Goal: Task Accomplishment & Management: Use online tool/utility

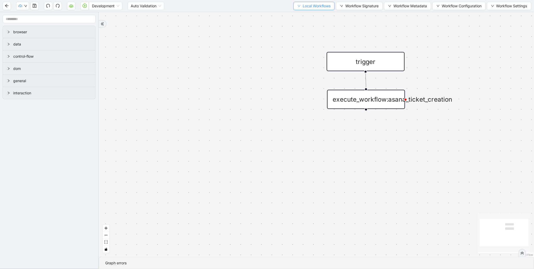
click at [314, 7] on span "Local Workflows" at bounding box center [316, 6] width 28 height 6
click at [308, 15] on span "Select" at bounding box center [311, 16] width 34 height 6
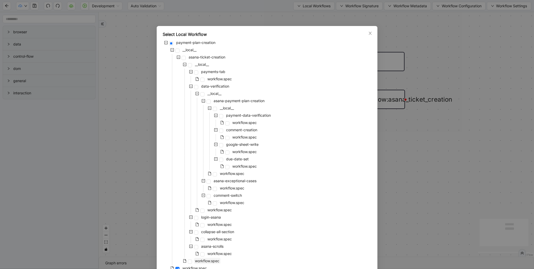
click at [203, 262] on span "workflow.spec" at bounding box center [207, 260] width 24 height 4
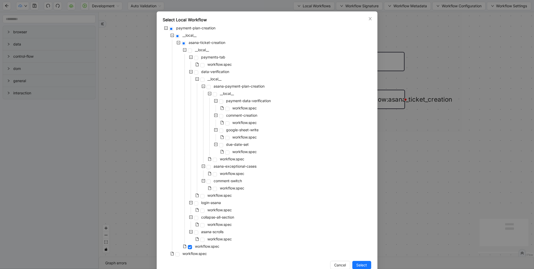
scroll to position [26, 0]
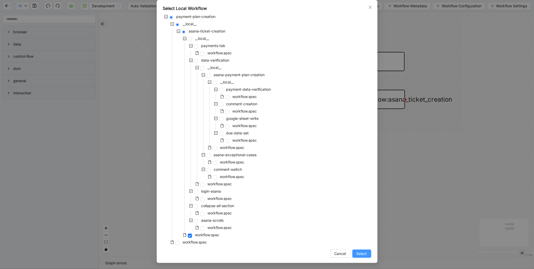
click at [358, 257] on button "Select" at bounding box center [361, 253] width 19 height 8
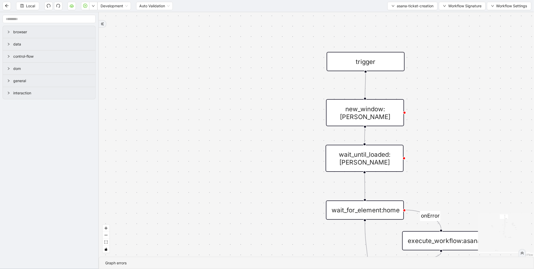
click at [437, 38] on div "fetch loopFrom fallback onError onError onError onError onError onError onError…" at bounding box center [316, 134] width 435 height 244
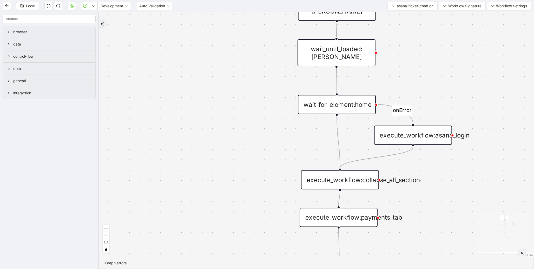
drag, startPoint x: 257, startPoint y: 134, endPoint x: 227, endPoint y: 21, distance: 117.0
click at [227, 21] on div "fetch loopFrom fallback onError onError onError onError onError onError onError…" at bounding box center [316, 134] width 435 height 244
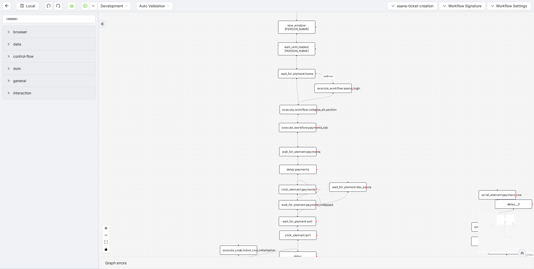
drag, startPoint x: 236, startPoint y: 147, endPoint x: 219, endPoint y: 42, distance: 106.8
click at [220, 50] on div "fetch loopFrom fallback onError onError onError onError onError onError onError…" at bounding box center [316, 134] width 435 height 244
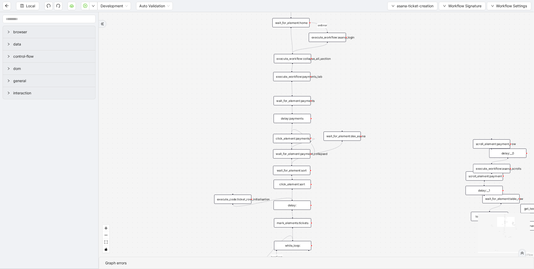
drag, startPoint x: 220, startPoint y: 132, endPoint x: 218, endPoint y: 74, distance: 58.2
click at [218, 74] on div "fetch loopFrom fallback onError onError onError onError onError onError onError…" at bounding box center [316, 134] width 435 height 244
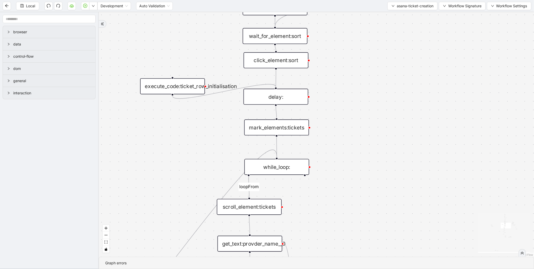
drag, startPoint x: 335, startPoint y: 136, endPoint x: 335, endPoint y: 79, distance: 56.3
click at [335, 79] on div "fetch loopFrom fallback onError onError onError onError onError onError onError…" at bounding box center [316, 134] width 435 height 244
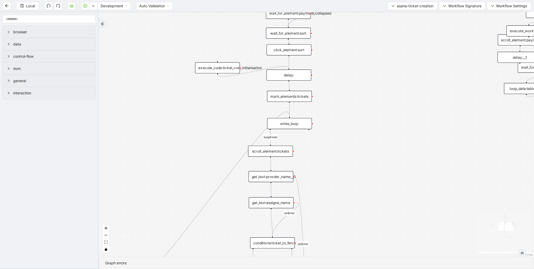
drag, startPoint x: 338, startPoint y: 155, endPoint x: 325, endPoint y: 113, distance: 43.9
click at [332, 114] on div "fetch loopFrom fallback onError onError onError onError onError onError onError…" at bounding box center [316, 134] width 435 height 244
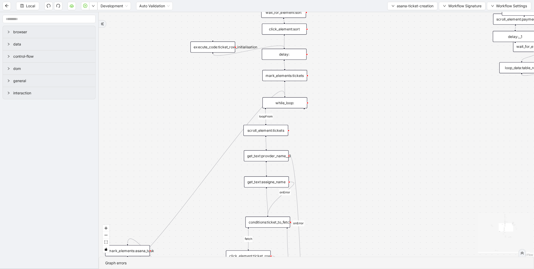
click at [294, 72] on div "mark_elements:tickets" at bounding box center [284, 75] width 45 height 11
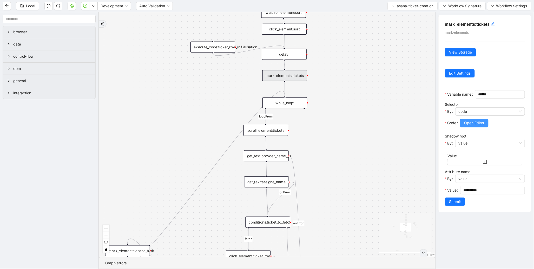
click at [478, 126] on span "Open Editor" at bounding box center [474, 123] width 20 height 6
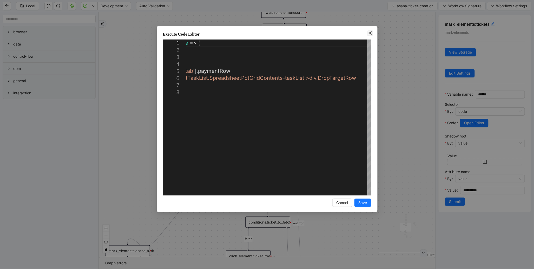
click at [367, 34] on span "Close" at bounding box center [370, 33] width 6 height 6
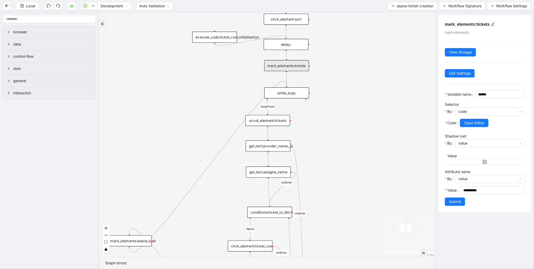
drag, startPoint x: 330, startPoint y: 136, endPoint x: 339, endPoint y: 99, distance: 37.5
click at [339, 99] on div "fetch loopFrom fallback onError onError onError onError onError onError onError…" at bounding box center [267, 134] width 336 height 244
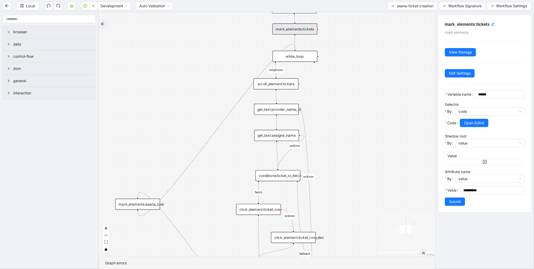
click at [299, 56] on div "while_loop:" at bounding box center [294, 56] width 45 height 11
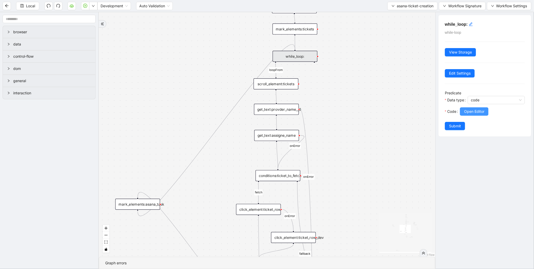
click at [480, 113] on span "Open Editor" at bounding box center [474, 112] width 20 height 6
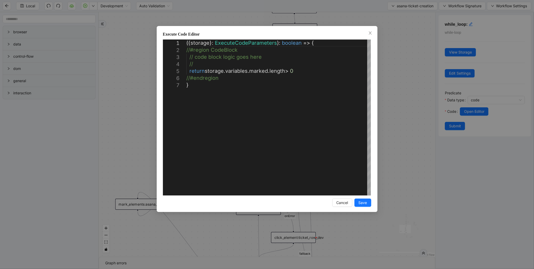
click at [388, 99] on div "**********" at bounding box center [267, 134] width 534 height 269
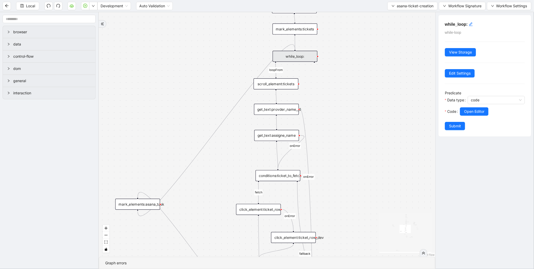
click at [300, 29] on div "mark_elements:tickets" at bounding box center [294, 28] width 45 height 11
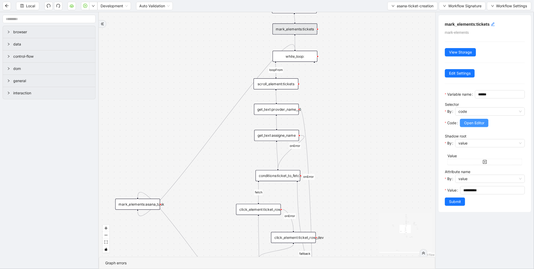
click at [473, 127] on button "Open Editor" at bounding box center [474, 123] width 29 height 8
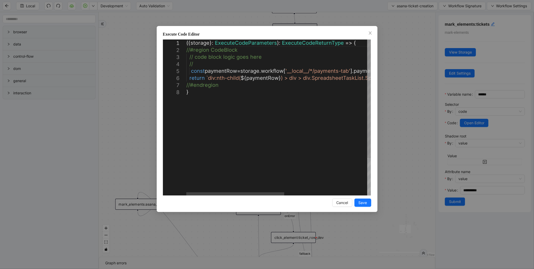
scroll to position [0, 3]
drag, startPoint x: 208, startPoint y: 79, endPoint x: 239, endPoint y: 77, distance: 30.9
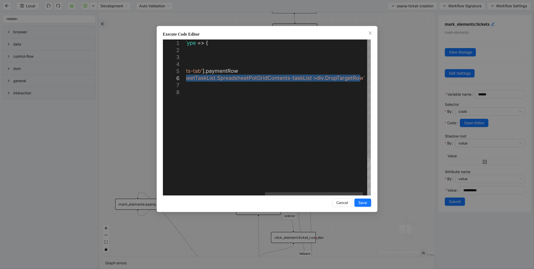
drag, startPoint x: 283, startPoint y: 77, endPoint x: 359, endPoint y: 77, distance: 76.1
click at [406, 97] on div "**********" at bounding box center [267, 134] width 534 height 269
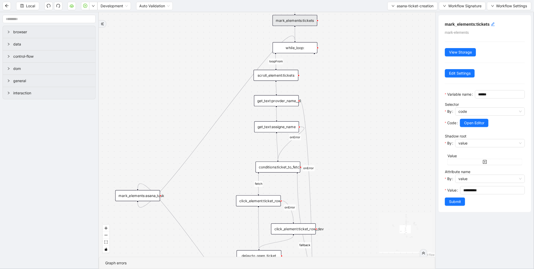
drag, startPoint x: 235, startPoint y: 165, endPoint x: 235, endPoint y: 226, distance: 61.5
click at [235, 226] on div "fetch loopFrom fallback onError onError onError onError onError onError onError…" at bounding box center [267, 134] width 336 height 244
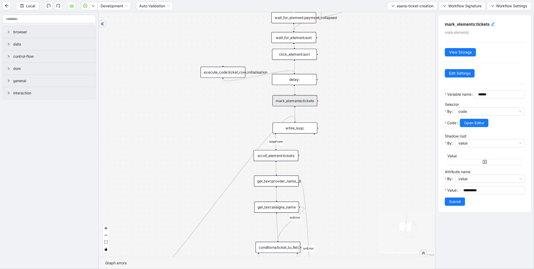
drag, startPoint x: 219, startPoint y: 123, endPoint x: 204, endPoint y: 193, distance: 71.8
click at [204, 193] on div "fetch loopFrom fallback onError onError onError onError onError onError onError…" at bounding box center [267, 134] width 336 height 244
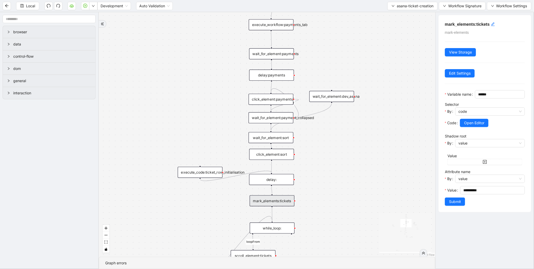
drag, startPoint x: 325, startPoint y: 139, endPoint x: 318, endPoint y: 173, distance: 34.6
click at [318, 173] on div "fetch loopFrom fallback onError onError onError onError onError onError onError…" at bounding box center [267, 134] width 336 height 244
click at [269, 120] on div "wait_for_element:payment_collapsed" at bounding box center [270, 117] width 45 height 11
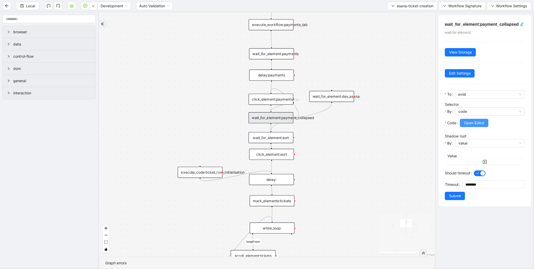
click at [463, 127] on button "Open Editor" at bounding box center [474, 123] width 29 height 8
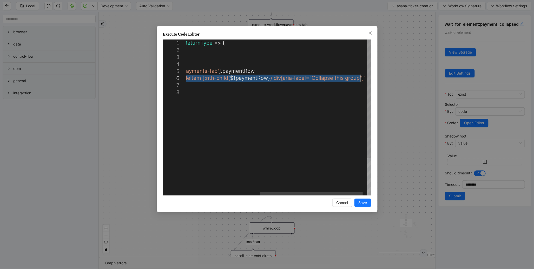
drag, startPoint x: 210, startPoint y: 79, endPoint x: 360, endPoint y: 76, distance: 150.1
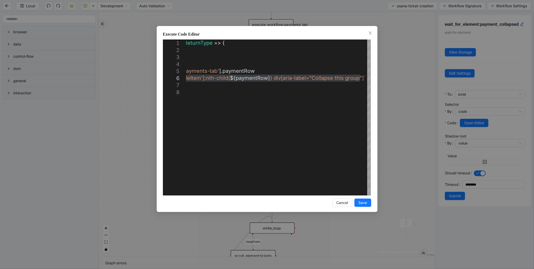
click at [412, 77] on div "**********" at bounding box center [267, 134] width 534 height 269
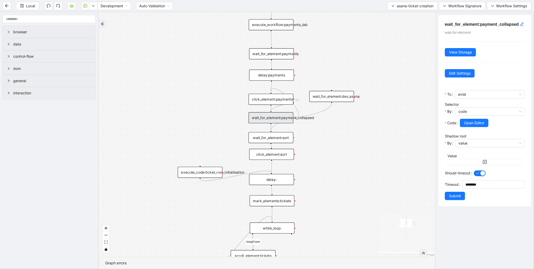
click at [278, 199] on div "mark_elements:tickets" at bounding box center [271, 200] width 45 height 11
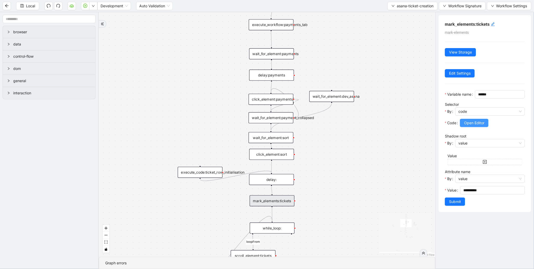
click at [471, 126] on span "Open Editor" at bounding box center [474, 123] width 20 height 6
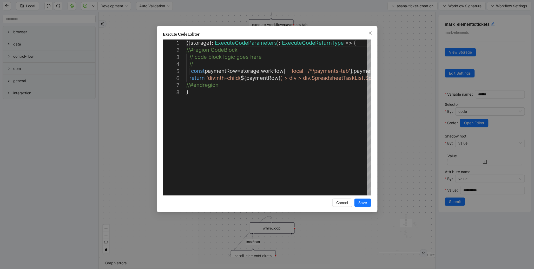
click at [386, 92] on div "**********" at bounding box center [267, 134] width 534 height 269
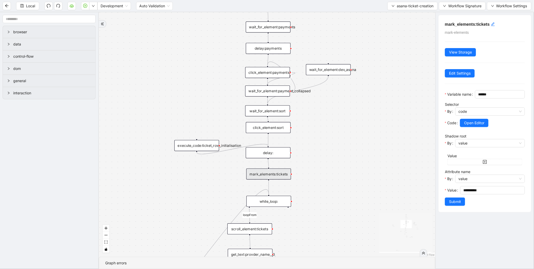
drag, startPoint x: 357, startPoint y: 159, endPoint x: 348, endPoint y: 99, distance: 61.3
click at [349, 98] on div "fetch loopFrom fallback onError onError onError onError onError onError onError…" at bounding box center [267, 134] width 336 height 244
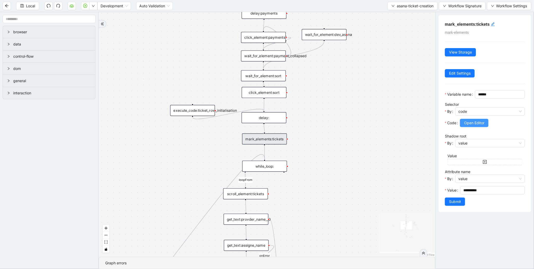
click at [465, 126] on span "Open Editor" at bounding box center [474, 123] width 20 height 6
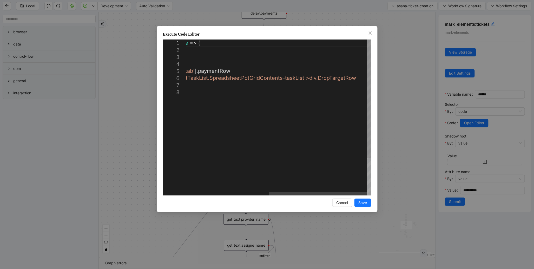
click at [354, 77] on div "({ storage }: ExecuteCodeParameters ): ExecuteCodeReturnType => { //#region Cod…" at bounding box center [201, 141] width 340 height 205
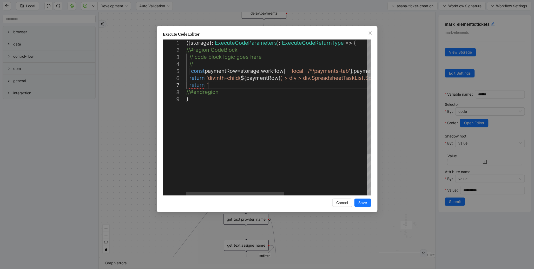
scroll to position [42, 31]
paste textarea "**********"
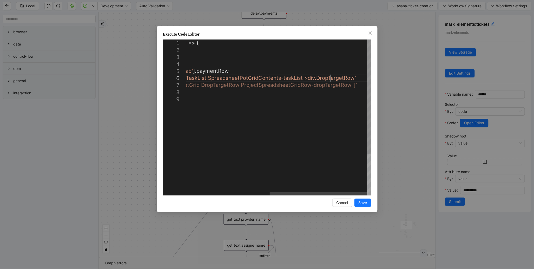
click at [331, 79] on div "({ storage }: ExecuteCodeParameters ): ExecuteCodeReturnType => { //#region Cod…" at bounding box center [199, 145] width 341 height 212
click at [353, 78] on div "({ storage }: ExecuteCodeParameters ): ExecuteCodeReturnType => { //#region Cod…" at bounding box center [197, 145] width 345 height 212
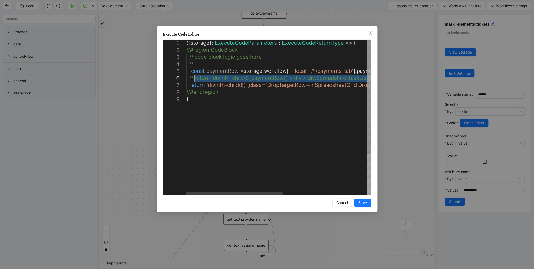
drag, startPoint x: 362, startPoint y: 78, endPoint x: 194, endPoint y: 77, distance: 167.7
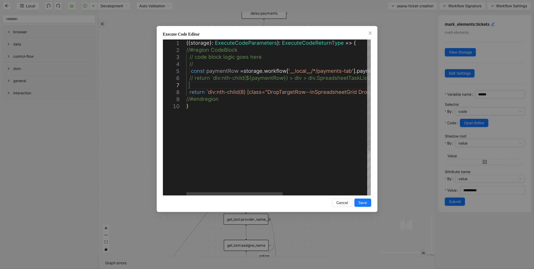
scroll to position [42, 6]
paste textarea "**********"
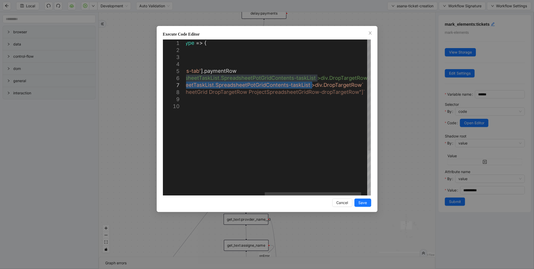
drag, startPoint x: 199, startPoint y: 84, endPoint x: 311, endPoint y: 84, distance: 112.4
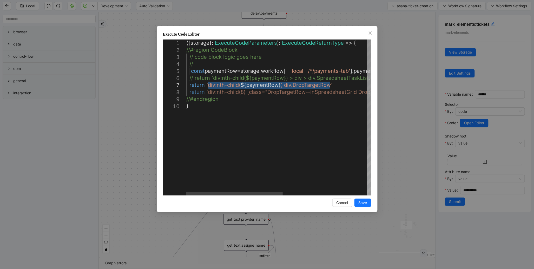
drag, startPoint x: 241, startPoint y: 85, endPoint x: 209, endPoint y: 87, distance: 31.7
type textarea "**********"
click at [367, 203] on button "Save" at bounding box center [362, 202] width 17 height 8
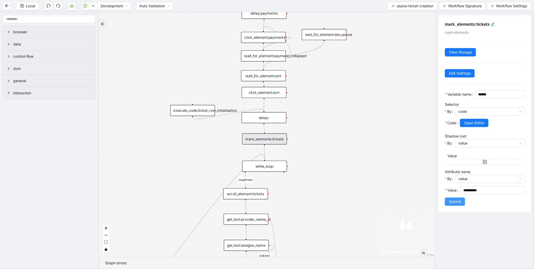
click at [453, 204] on span "Submit" at bounding box center [455, 202] width 12 height 6
click at [457, 209] on div "**********" at bounding box center [484, 140] width 99 height 257
click at [332, 198] on div "fetch loopFrom fallback onError onError onError onError onError onError onError…" at bounding box center [267, 134] width 336 height 244
click at [338, 129] on div "fetch loopFrom fallback onError onError onError onError onError onError onError…" at bounding box center [267, 134] width 336 height 244
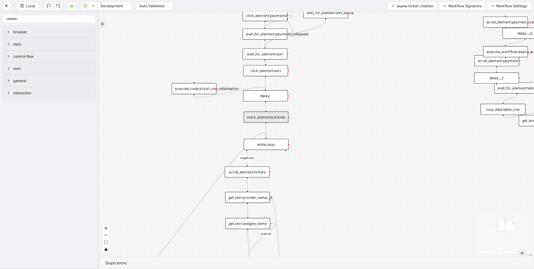
drag, startPoint x: 316, startPoint y: 187, endPoint x: 310, endPoint y: 135, distance: 52.1
click at [310, 135] on div "fetch loopFrom fallback onError onError onError onError onError onError onError…" at bounding box center [316, 134] width 435 height 244
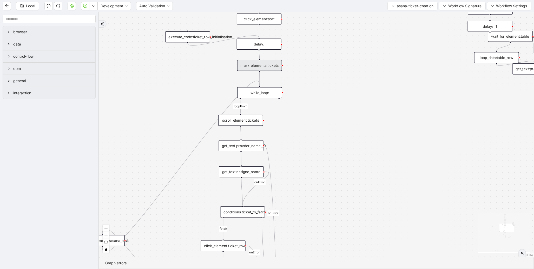
click at [251, 121] on div "scroll_element:tickets" at bounding box center [240, 120] width 45 height 11
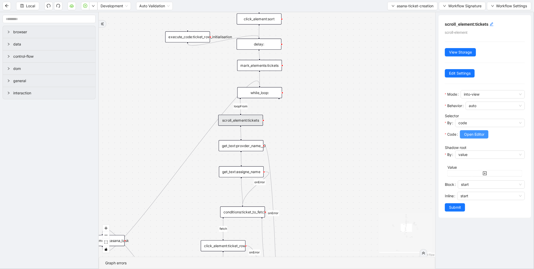
click at [469, 138] on button "Open Editor" at bounding box center [474, 134] width 29 height 8
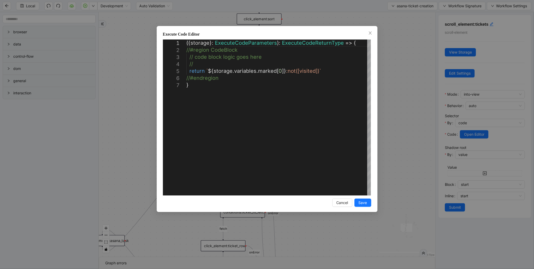
click at [415, 98] on div "**********" at bounding box center [267, 134] width 534 height 269
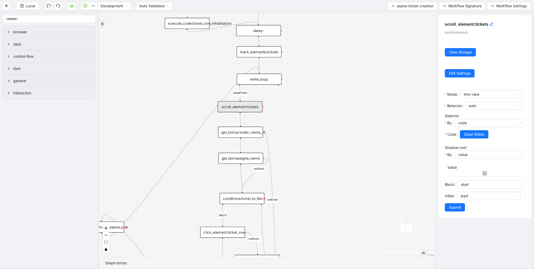
drag, startPoint x: 371, startPoint y: 179, endPoint x: 369, endPoint y: 130, distance: 49.1
click at [372, 135] on div "fetch loopFrom fallback onError onError onError onError onError onError onError…" at bounding box center [267, 134] width 336 height 244
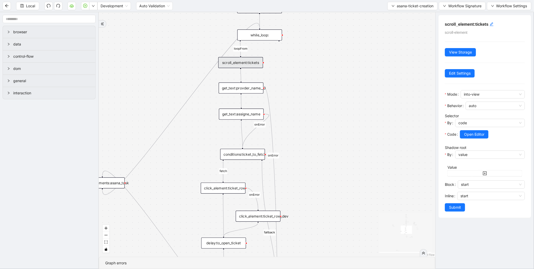
click at [250, 87] on div "get_text:provder_name__0" at bounding box center [241, 87] width 45 height 11
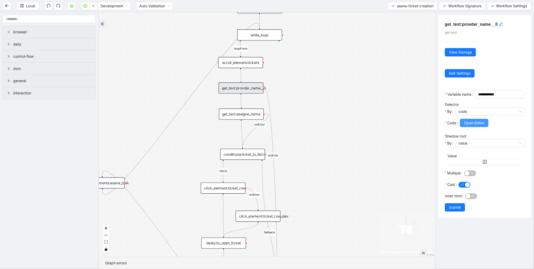
click at [467, 126] on span "Open Editor" at bounding box center [474, 123] width 20 height 6
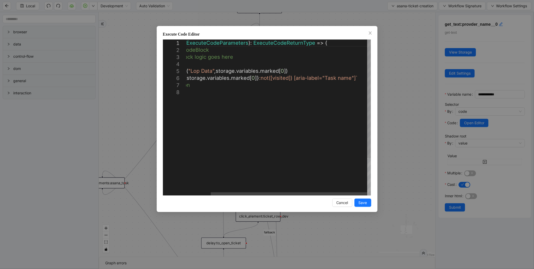
scroll to position [0, 3]
drag, startPoint x: 291, startPoint y: 76, endPoint x: 352, endPoint y: 76, distance: 61.0
click at [369, 33] on icon "close" at bounding box center [370, 33] width 4 height 4
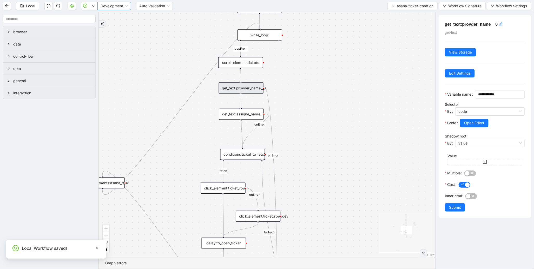
click at [113, 6] on span "Development" at bounding box center [113, 6] width 27 height 8
click at [115, 27] on div "Production" at bounding box center [114, 25] width 25 height 6
click at [85, 6] on icon "play-circle" at bounding box center [85, 6] width 4 height 4
click at [173, 9] on div "Local Production Auto Validation asana-ticket-creation Workflow Signature Workf…" at bounding box center [267, 6] width 534 height 12
click at [481, 126] on span "Open Editor" at bounding box center [474, 123] width 20 height 6
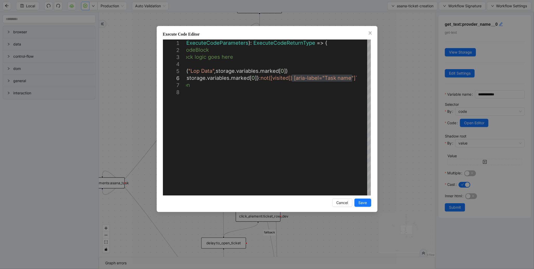
click at [403, 114] on div "**********" at bounding box center [267, 134] width 534 height 269
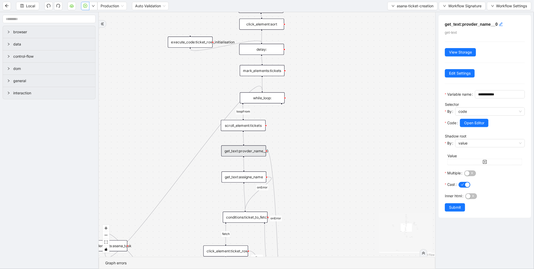
drag, startPoint x: 309, startPoint y: 94, endPoint x: 312, endPoint y: 136, distance: 41.9
click at [312, 136] on div "fetch loopFrom fallback onError onError onError onError onError onError onError…" at bounding box center [267, 134] width 336 height 244
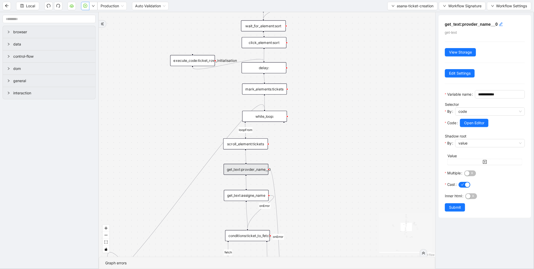
click at [264, 118] on div "while_loop:" at bounding box center [264, 116] width 45 height 11
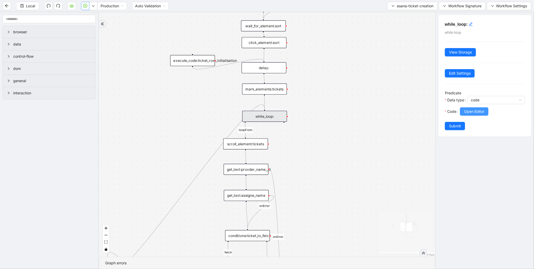
click at [466, 114] on span "Open Editor" at bounding box center [474, 112] width 20 height 6
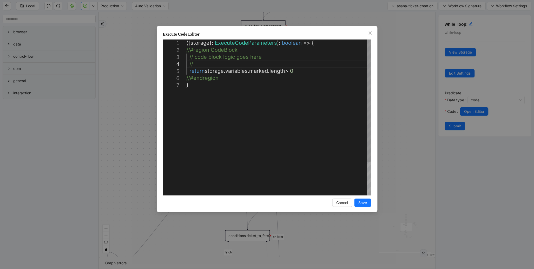
click at [201, 65] on div "({ storage }: ExecuteCodeParameters ): boolean => { //#region CodeBlock // code…" at bounding box center [278, 138] width 184 height 198
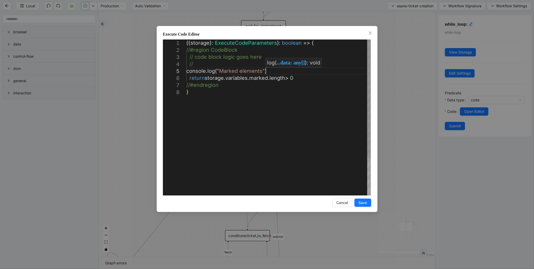
scroll to position [28, 100]
drag, startPoint x: 206, startPoint y: 77, endPoint x: 284, endPoint y: 80, distance: 78.7
click at [266, 69] on div "({ storage }: ExecuteCodeParameters ): boolean => { //#region CodeBlock // code…" at bounding box center [278, 141] width 184 height 205
paste textarea "**********"
type textarea "**********"
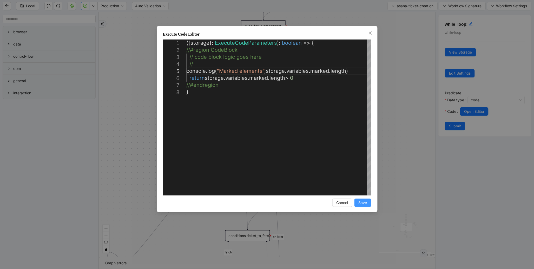
click at [360, 203] on span "Save" at bounding box center [362, 203] width 9 height 6
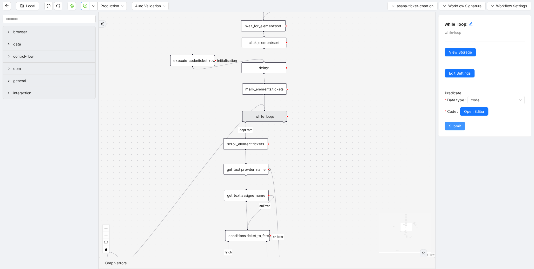
click at [455, 125] on span "Submit" at bounding box center [455, 126] width 12 height 6
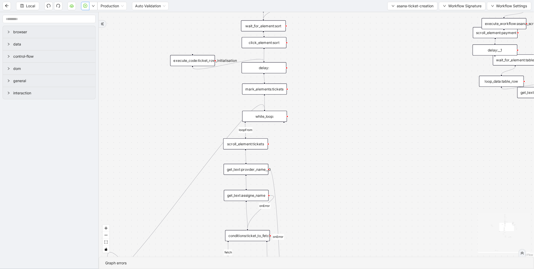
click at [276, 91] on div "mark_elements:tickets" at bounding box center [264, 88] width 45 height 11
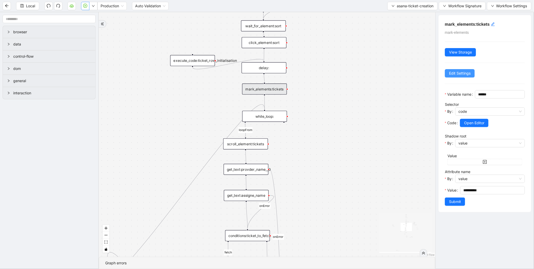
click at [453, 74] on span "Edit Settings" at bounding box center [460, 73] width 22 height 6
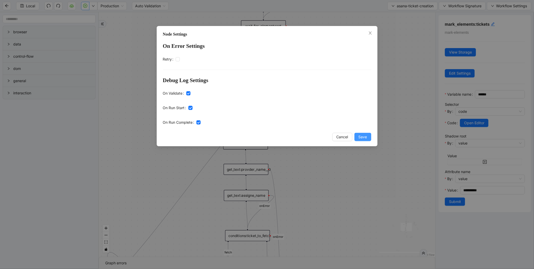
click at [362, 134] on span "Save" at bounding box center [362, 137] width 9 height 6
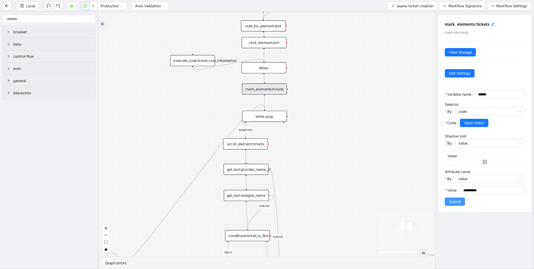
click at [454, 204] on span "Submit" at bounding box center [455, 202] width 12 height 6
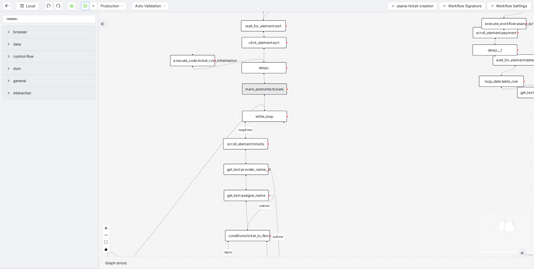
click at [86, 5] on icon "play-circle" at bounding box center [86, 6] width 2 height 2
click at [273, 116] on div "while_loop:" at bounding box center [264, 116] width 45 height 11
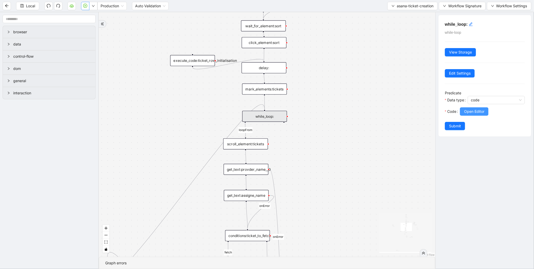
click at [478, 111] on span "Open Editor" at bounding box center [474, 112] width 20 height 6
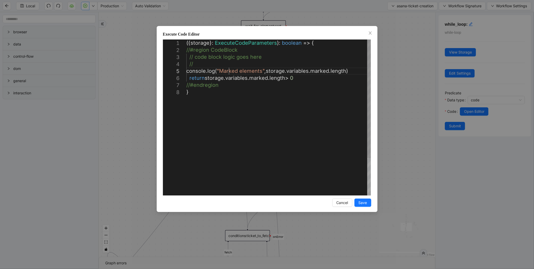
scroll to position [0, 3]
click at [228, 69] on div "({ storage }: ExecuteCodeParameters ): boolean => { //#region CodeBlock // code…" at bounding box center [278, 141] width 184 height 205
drag, startPoint x: 263, startPoint y: 71, endPoint x: 222, endPoint y: 70, distance: 41.6
click at [367, 33] on span "Close" at bounding box center [370, 33] width 6 height 6
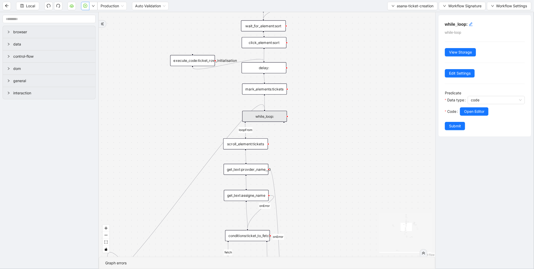
click at [281, 88] on div "mark_elements:tickets" at bounding box center [264, 88] width 45 height 11
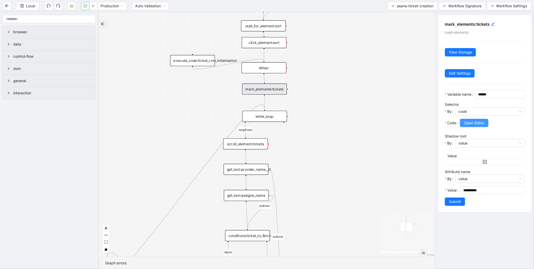
click at [487, 127] on button "Open Editor" at bounding box center [474, 123] width 29 height 8
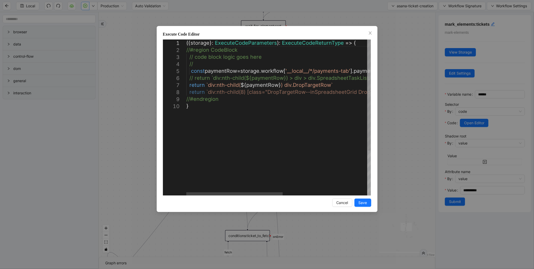
type textarea "**********"
drag, startPoint x: 329, startPoint y: 84, endPoint x: 207, endPoint y: 88, distance: 122.1
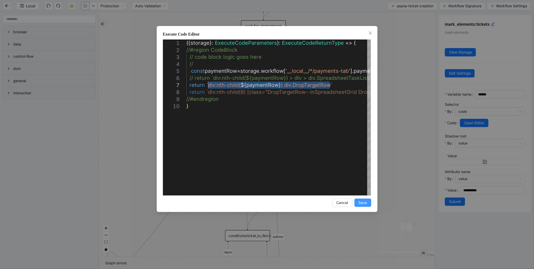
click at [363, 201] on span "Save" at bounding box center [362, 203] width 9 height 6
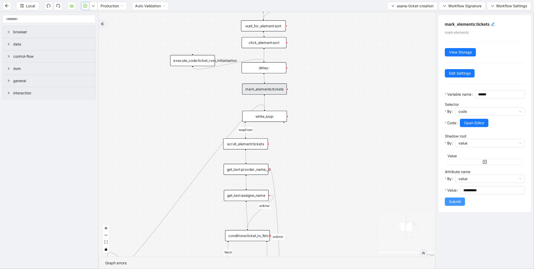
click at [461, 206] on button "Submit" at bounding box center [454, 201] width 20 height 8
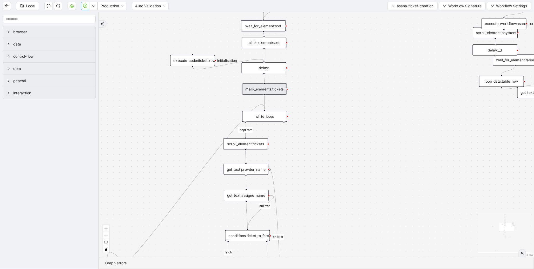
click at [84, 5] on icon "play-circle" at bounding box center [85, 6] width 4 height 4
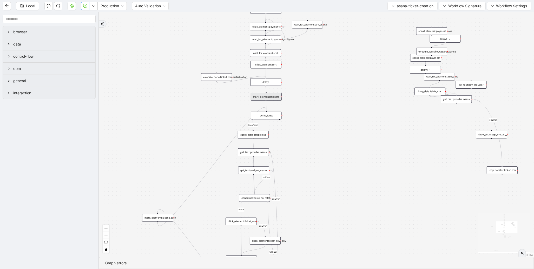
click at [203, 92] on div "fetch loopFrom fallback onError onError onError onError onError onError onError…" at bounding box center [316, 134] width 435 height 244
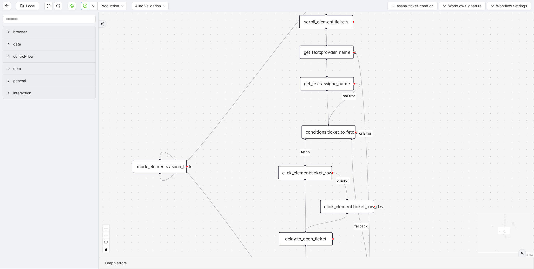
click at [173, 166] on div "mark_elements:asana_task" at bounding box center [160, 166] width 54 height 13
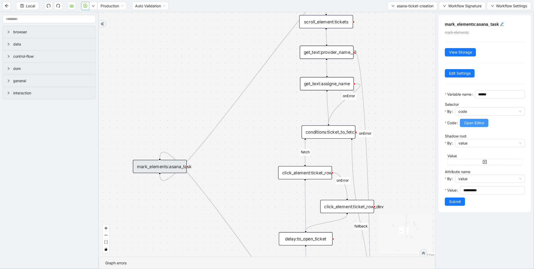
click at [484, 126] on span "Open Editor" at bounding box center [474, 123] width 20 height 6
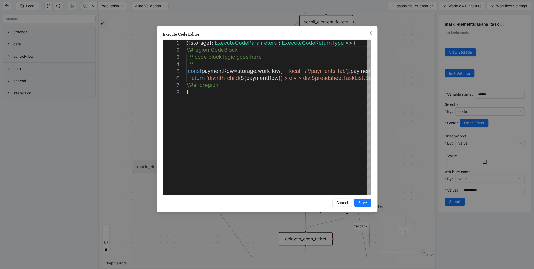
click at [410, 93] on div "**********" at bounding box center [267, 134] width 534 height 269
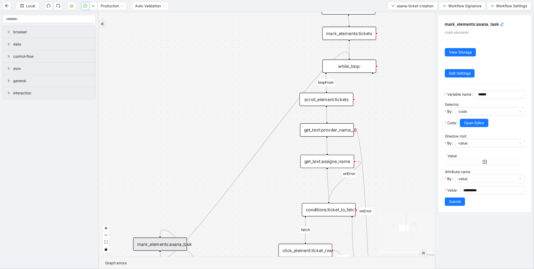
drag, startPoint x: 414, startPoint y: 80, endPoint x: 408, endPoint y: 157, distance: 77.3
click at [414, 169] on div "fetch loopFrom fallback onError onError onError onError onError onError onError…" at bounding box center [267, 134] width 336 height 244
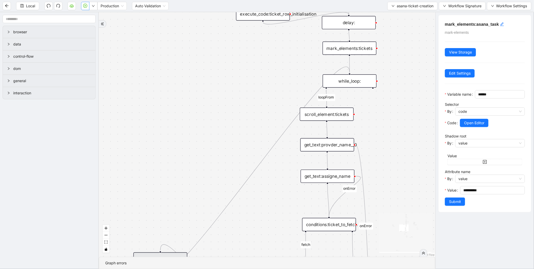
click at [353, 47] on div "mark_elements:tickets" at bounding box center [349, 48] width 54 height 13
click at [471, 126] on span "Open Editor" at bounding box center [474, 123] width 20 height 6
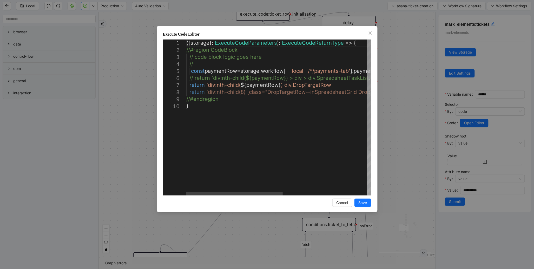
type textarea "**********"
drag, startPoint x: 337, startPoint y: 85, endPoint x: 188, endPoint y: 84, distance: 149.0
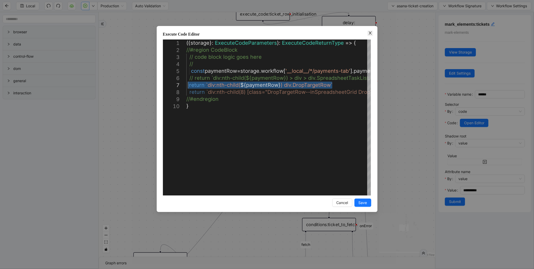
click at [369, 31] on icon "close" at bounding box center [370, 33] width 4 height 4
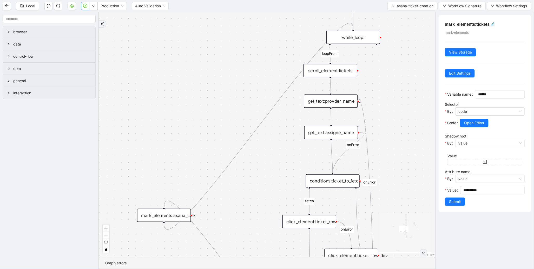
drag, startPoint x: 163, startPoint y: 182, endPoint x: 166, endPoint y: 139, distance: 43.8
click at [166, 139] on div "fetch loopFrom fallback onError onError onError onError onError onError onError…" at bounding box center [267, 134] width 336 height 244
click at [160, 216] on div "mark_elements:asana_task" at bounding box center [164, 213] width 54 height 13
click at [484, 126] on span "Open Editor" at bounding box center [474, 123] width 20 height 6
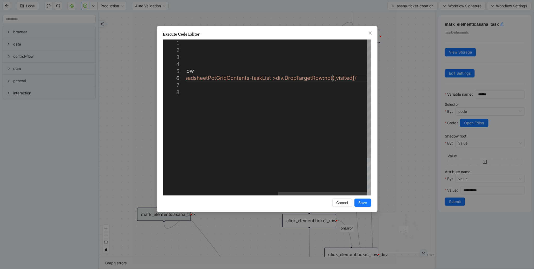
scroll to position [0, 3]
click at [333, 79] on div "({ storage }: ExecuteCodeParameters ): ExecuteCodeReturnType => { //#region Cod…" at bounding box center [183, 141] width 373 height 205
click at [356, 79] on div "({ storage }: ExecuteCodeParameters ): ExecuteCodeReturnType => { //#region Cod…" at bounding box center [181, 141] width 378 height 205
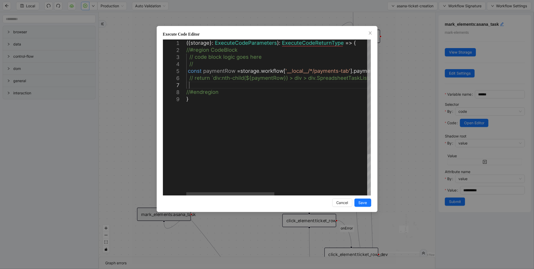
paste textarea "**********"
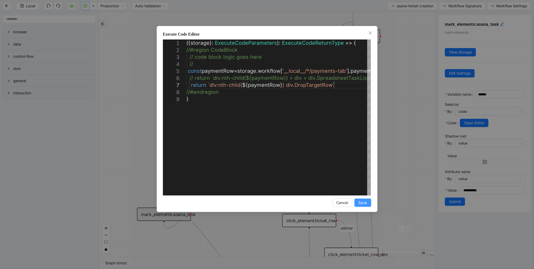
type textarea "**********"
click at [364, 201] on span "Save" at bounding box center [362, 203] width 9 height 6
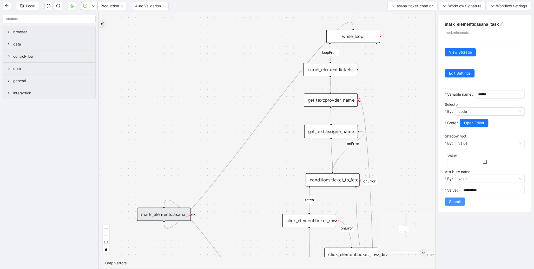
click at [456, 204] on span "Submit" at bounding box center [455, 202] width 12 height 6
click at [31, 8] on span "Local" at bounding box center [30, 6] width 9 height 6
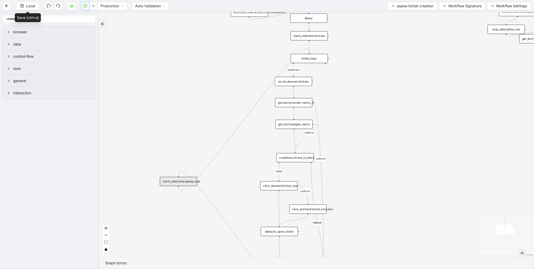
click at [83, 5] on button "button" at bounding box center [85, 6] width 8 height 8
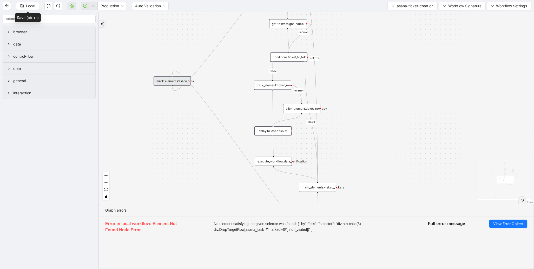
drag, startPoint x: 182, startPoint y: 128, endPoint x: 175, endPoint y: 32, distance: 95.5
click at [175, 24] on div "fetch loopFrom fallback onError onError onError onError onError onError onError…" at bounding box center [316, 108] width 435 height 192
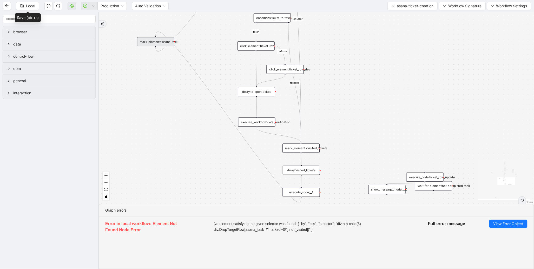
drag, startPoint x: 186, startPoint y: 157, endPoint x: 168, endPoint y: 138, distance: 26.3
click at [168, 138] on div "fetch loopFrom fallback onError onError onError onError onError onError onError…" at bounding box center [316, 108] width 435 height 192
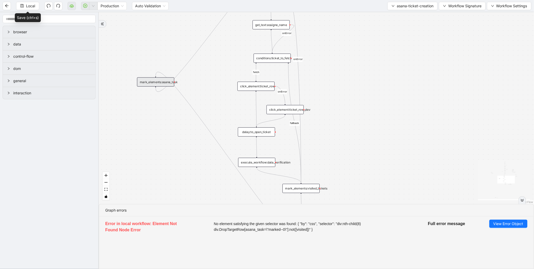
drag, startPoint x: 169, startPoint y: 137, endPoint x: 171, endPoint y: 167, distance: 29.9
click at [171, 167] on div "fetch loopFrom fallback onError onError onError onError onError onError onError…" at bounding box center [316, 108] width 435 height 192
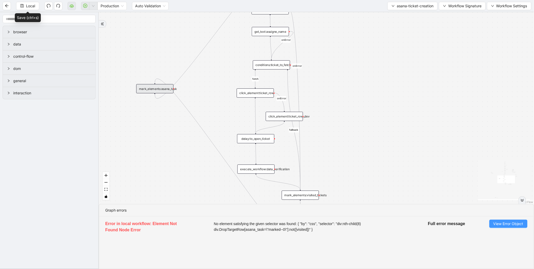
click at [498, 222] on span "View Error Object" at bounding box center [508, 224] width 30 height 6
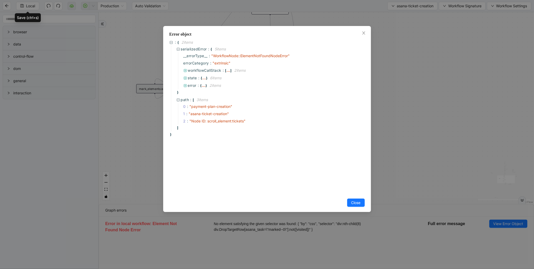
click at [419, 115] on div "Error object : { 2 item s serializedError : { 5 item s __errorType__ : " Workfl…" at bounding box center [267, 134] width 534 height 269
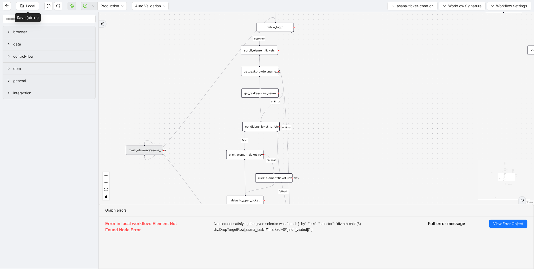
drag, startPoint x: 223, startPoint y: 75, endPoint x: 212, endPoint y: 149, distance: 74.8
click at [212, 149] on div "fetch loopFrom fallback onError onError onError onError onError onError onError…" at bounding box center [316, 108] width 435 height 192
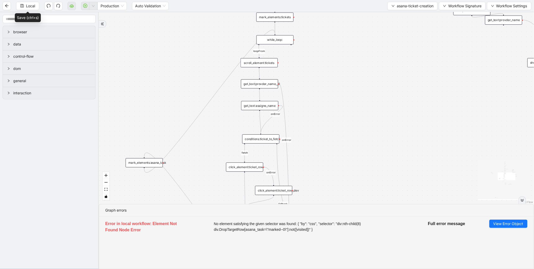
click at [255, 64] on div "scroll_element:tickets" at bounding box center [258, 62] width 37 height 9
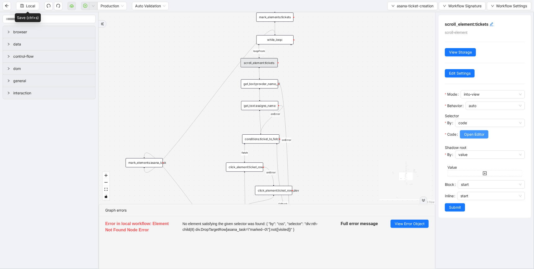
click at [471, 133] on span "Open Editor" at bounding box center [474, 134] width 20 height 6
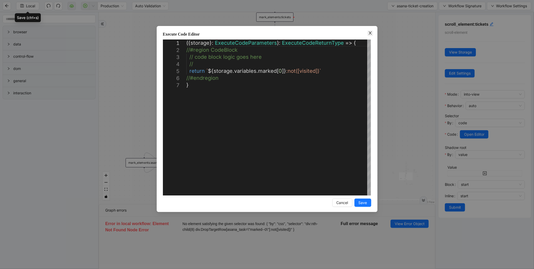
click at [368, 33] on icon "close" at bounding box center [370, 33] width 4 height 4
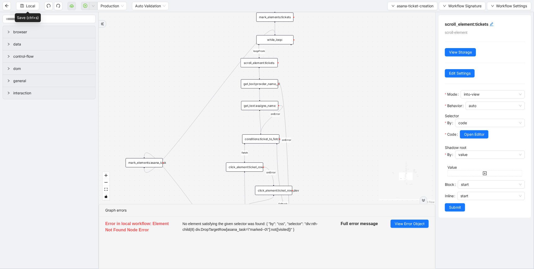
click at [149, 160] on div "mark_elements:asana_task" at bounding box center [143, 162] width 37 height 9
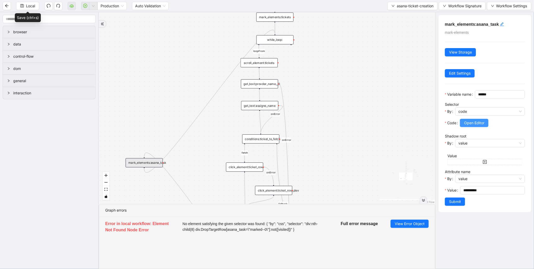
click at [474, 126] on span "Open Editor" at bounding box center [474, 123] width 20 height 6
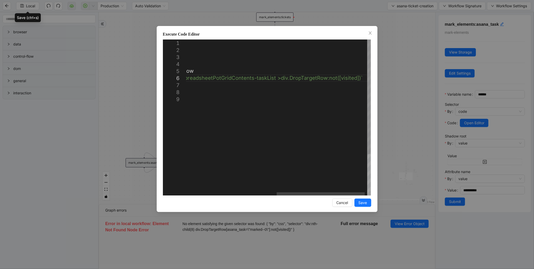
drag, startPoint x: 323, startPoint y: 80, endPoint x: 346, endPoint y: 78, distance: 22.4
drag, startPoint x: 358, startPoint y: 78, endPoint x: 335, endPoint y: 79, distance: 22.6
drag, startPoint x: 324, startPoint y: 78, endPoint x: 356, endPoint y: 79, distance: 32.7
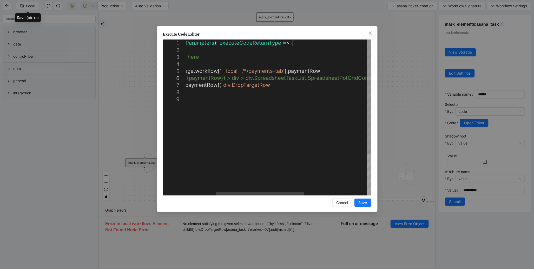
click at [268, 87] on div "({ storage }: ExecuteCodeParameters ): ExecuteCodeReturnType => { //#region Cod…" at bounding box center [313, 145] width 378 height 212
paste textarea "**********"
type textarea "**********"
click at [367, 201] on button "Save" at bounding box center [362, 202] width 17 height 8
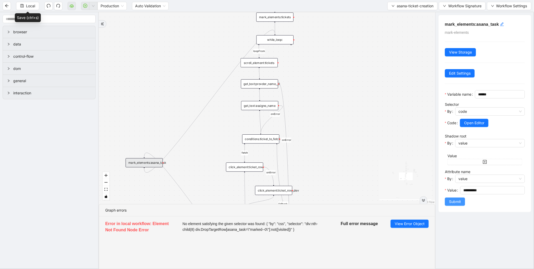
click at [453, 204] on span "Submit" at bounding box center [455, 202] width 12 height 6
click at [447, 212] on div "**********" at bounding box center [484, 140] width 99 height 257
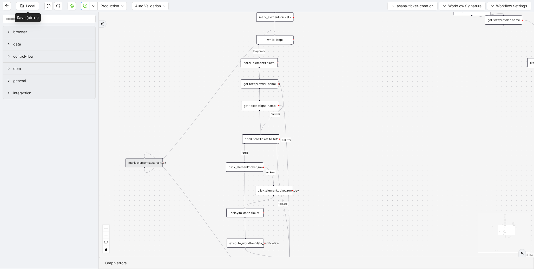
click at [83, 5] on icon "play-circle" at bounding box center [85, 6] width 4 height 4
click at [83, 6] on icon "play-circle" at bounding box center [85, 6] width 4 height 4
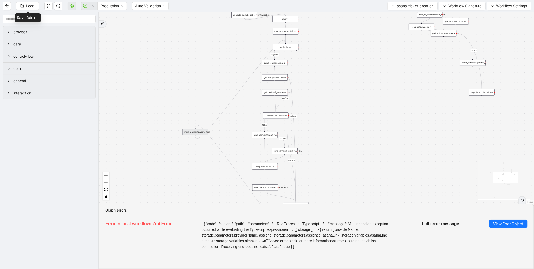
drag, startPoint x: 341, startPoint y: 157, endPoint x: 333, endPoint y: 77, distance: 80.6
click at [335, 82] on div "fetch loopFrom fallback onError onError onError onError onError onError onError…" at bounding box center [316, 108] width 435 height 192
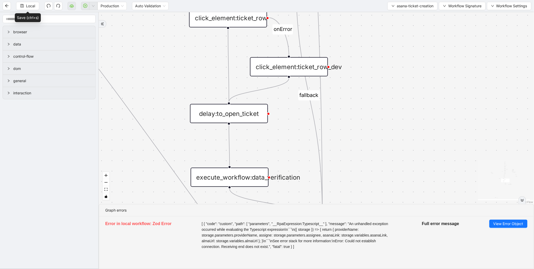
drag, startPoint x: 357, startPoint y: 142, endPoint x: 364, endPoint y: 89, distance: 53.6
click at [354, 112] on div "fetch loopFrom fallback onError onError onError onError onError onError onError…" at bounding box center [316, 108] width 435 height 192
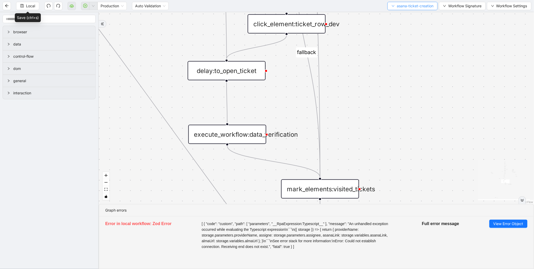
click at [401, 8] on span "asana-ticket-creation" at bounding box center [414, 6] width 37 height 6
click at [400, 15] on span "Select" at bounding box center [411, 16] width 42 height 6
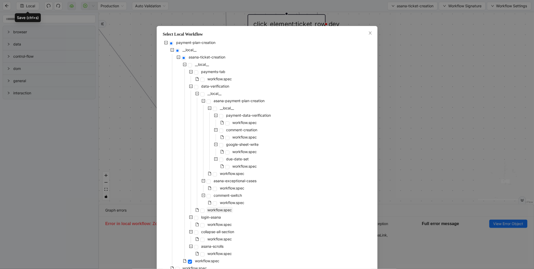
click at [218, 207] on span "workflow.spec" at bounding box center [219, 210] width 26 height 6
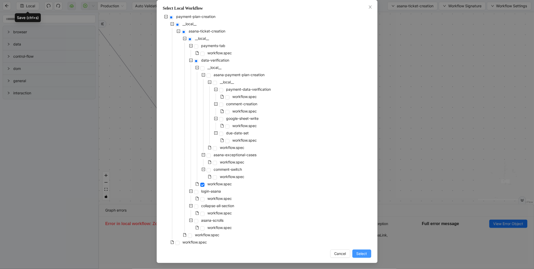
click at [360, 252] on span "Select" at bounding box center [361, 254] width 11 height 6
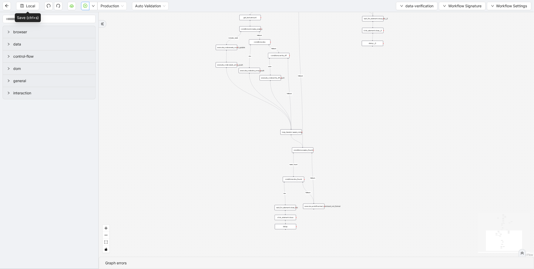
drag, startPoint x: 359, startPoint y: 74, endPoint x: 346, endPoint y: 166, distance: 93.3
click at [353, 164] on div "count includes_week fallback fallback week_found dos write fallback dos fallbac…" at bounding box center [316, 134] width 435 height 244
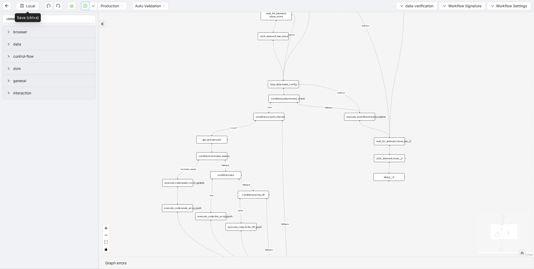
drag, startPoint x: 259, startPoint y: 68, endPoint x: 219, endPoint y: 129, distance: 72.2
click at [219, 129] on div "count includes_week fallback fallback week_found dos write fallback dos fallbac…" at bounding box center [316, 134] width 435 height 244
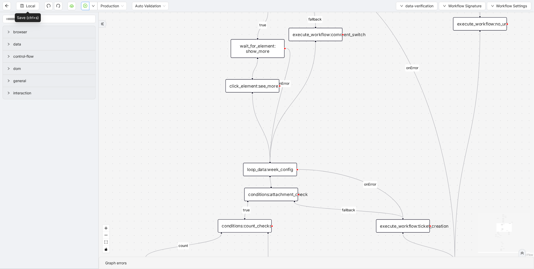
drag, startPoint x: 221, startPoint y: 55, endPoint x: 213, endPoint y: 139, distance: 83.7
click at [213, 139] on div "count includes_week fallback fallback week_found dos write fallback dos fallbac…" at bounding box center [316, 134] width 435 height 244
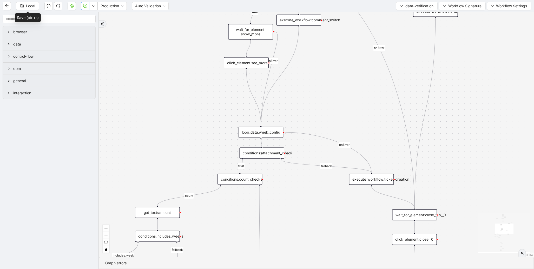
drag, startPoint x: 218, startPoint y: 165, endPoint x: 221, endPoint y: 72, distance: 93.0
click at [221, 73] on div "count includes_week fallback fallback week_found dos write fallback dos fallbac…" at bounding box center [316, 134] width 435 height 244
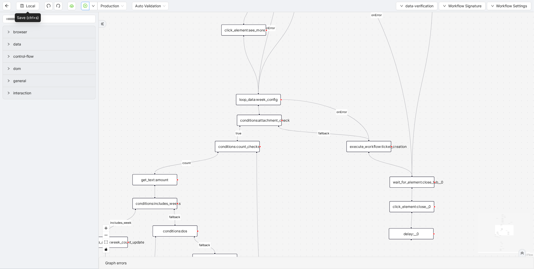
click at [252, 97] on div "loop_data:week_config" at bounding box center [258, 99] width 45 height 11
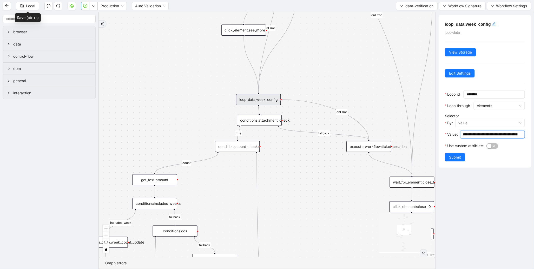
scroll to position [0, 364]
drag, startPoint x: 471, startPoint y: 136, endPoint x: 531, endPoint y: 136, distance: 60.0
click at [531, 136] on div "**********" at bounding box center [484, 140] width 99 height 257
click at [254, 123] on div "conditions:attachment_check" at bounding box center [259, 120] width 45 height 11
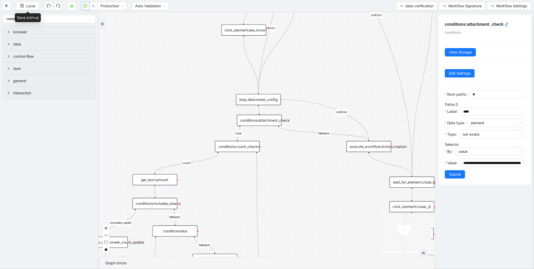
click at [248, 144] on div "conditions:count_checks" at bounding box center [237, 146] width 45 height 11
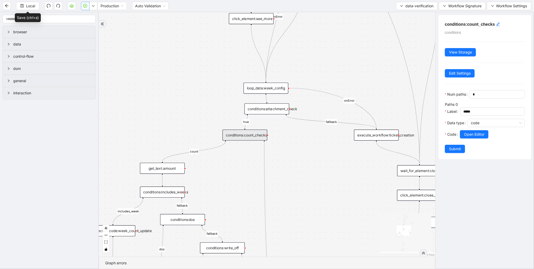
drag, startPoint x: 290, startPoint y: 165, endPoint x: 306, endPoint y: 126, distance: 41.7
click at [305, 127] on div "count includes_week fallback fallback week_found dos write fallback dos fallbac…" at bounding box center [267, 134] width 336 height 244
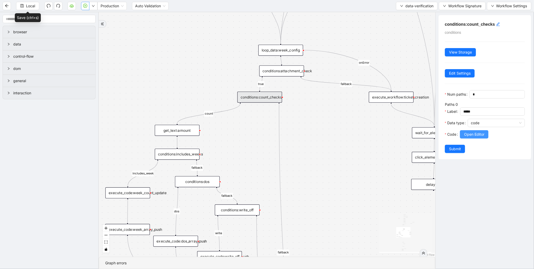
click at [467, 137] on span "Open Editor" at bounding box center [474, 134] width 20 height 6
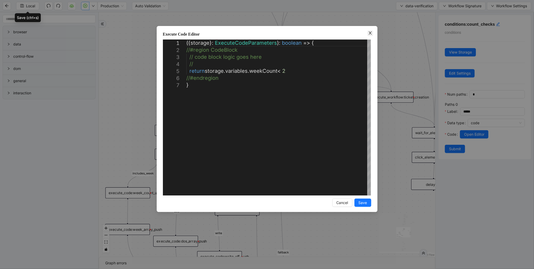
click at [370, 34] on icon "close" at bounding box center [370, 33] width 4 height 4
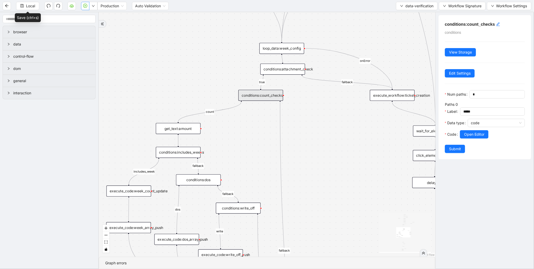
drag, startPoint x: 219, startPoint y: 140, endPoint x: 244, endPoint y: 111, distance: 38.1
click at [243, 112] on div "count includes_week fallback fallback week_found dos write fallback dos fallbac…" at bounding box center [267, 134] width 336 height 244
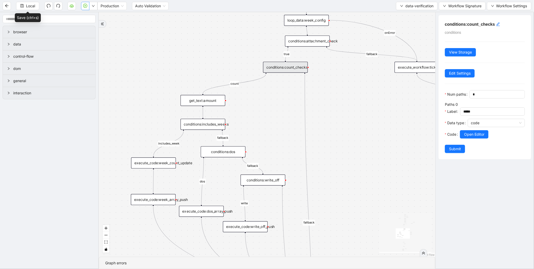
click at [196, 100] on div "get_text:amount" at bounding box center [202, 100] width 45 height 11
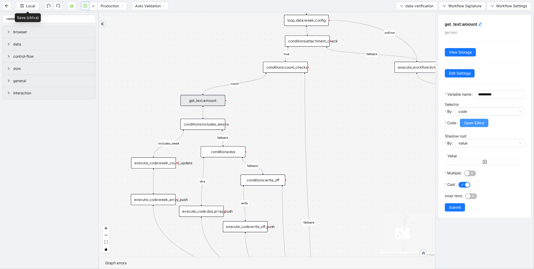
click at [475, 126] on span "Open Editor" at bounding box center [474, 123] width 20 height 6
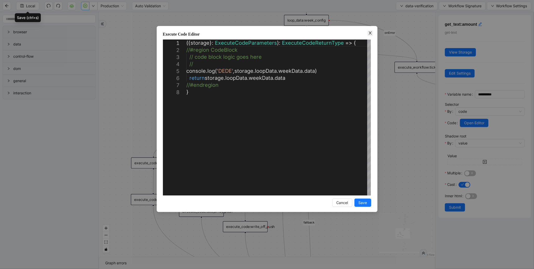
click at [371, 34] on icon "close" at bounding box center [370, 33] width 4 height 4
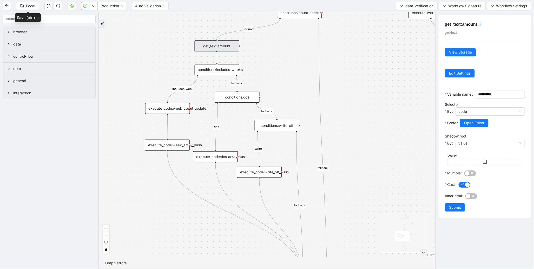
drag, startPoint x: 144, startPoint y: 124, endPoint x: 158, endPoint y: 69, distance: 56.5
click at [158, 69] on div "count includes_week fallback fallback week_found dos write fallback dos fallbac…" at bounding box center [267, 134] width 336 height 244
click at [244, 94] on div "conditions:dos" at bounding box center [236, 96] width 45 height 11
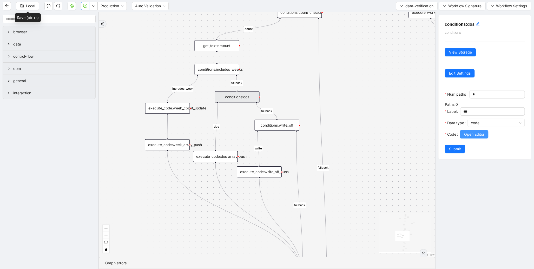
click at [485, 138] on button "Open Editor" at bounding box center [474, 134] width 29 height 8
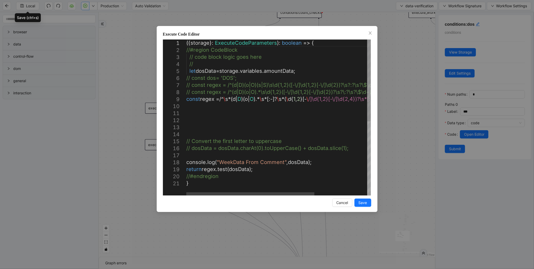
type textarea "**********"
drag, startPoint x: 219, startPoint y: 159, endPoint x: 282, endPoint y: 160, distance: 63.9
click at [123, 123] on div "Execute Code Editor 1 2 3 4 5 6 7 8 9 10 11 12 13 14 15 16 17 18 19 20 21 ({ st…" at bounding box center [267, 134] width 534 height 269
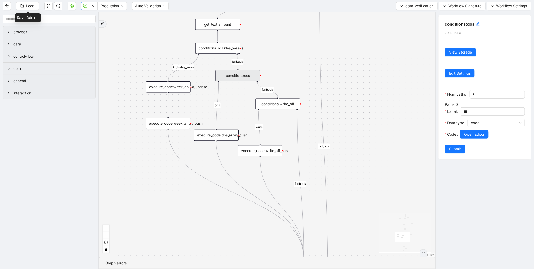
drag, startPoint x: 127, startPoint y: 136, endPoint x: 131, endPoint y: 99, distance: 37.3
click at [130, 99] on div "count includes_week fallback fallback week_found dos write fallback dos fallbac…" at bounding box center [267, 134] width 336 height 244
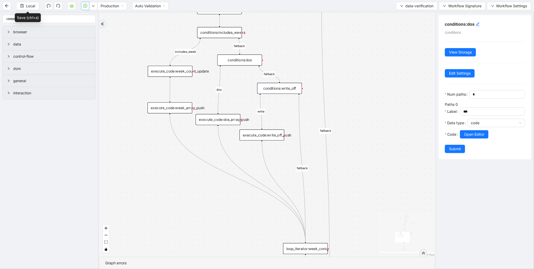
click at [158, 111] on div "execute_code:week_array_push" at bounding box center [169, 107] width 45 height 11
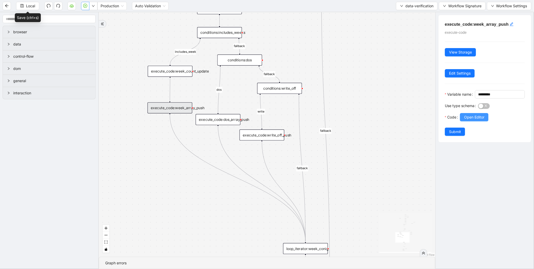
click at [484, 120] on span "Open Editor" at bounding box center [474, 117] width 20 height 6
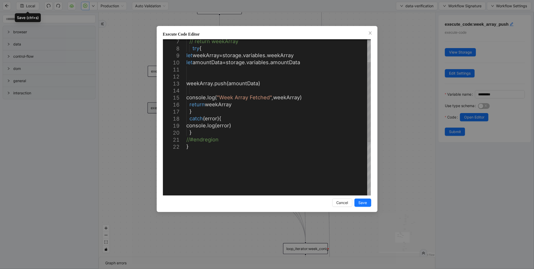
type textarea "**********"
drag, startPoint x: 222, startPoint y: 97, endPoint x: 271, endPoint y: 94, distance: 49.1
click at [396, 103] on div "**********" at bounding box center [267, 134] width 534 height 269
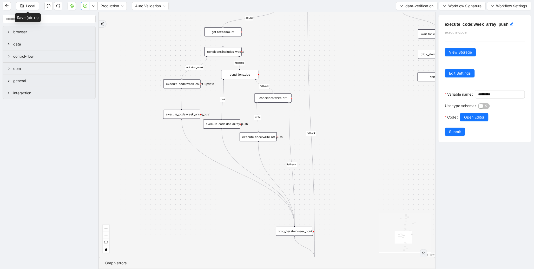
click at [227, 123] on div "execute_code:dos_array_push" at bounding box center [221, 123] width 37 height 9
click at [471, 120] on span "Open Editor" at bounding box center [474, 117] width 20 height 6
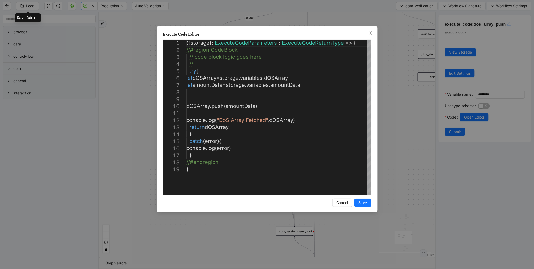
click at [392, 105] on div "**********" at bounding box center [267, 134] width 534 height 269
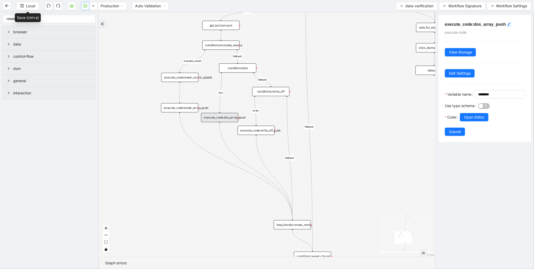
drag, startPoint x: 387, startPoint y: 165, endPoint x: 381, endPoint y: 113, distance: 52.2
click at [382, 115] on div "count includes_week fallback fallback week_found dos write fallback dos fallbac…" at bounding box center [267, 134] width 336 height 244
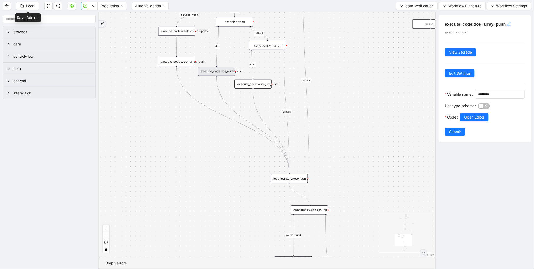
drag, startPoint x: 381, startPoint y: 185, endPoint x: 377, endPoint y: 105, distance: 79.8
click at [378, 105] on div "count includes_week fallback fallback week_found dos write fallback dos fallbac…" at bounding box center [267, 134] width 336 height 244
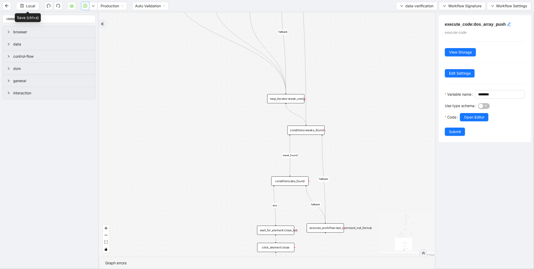
drag, startPoint x: 373, startPoint y: 163, endPoint x: 373, endPoint y: 100, distance: 62.8
click at [373, 101] on div "count includes_week fallback fallback week_found dos write fallback dos fallbac…" at bounding box center [267, 134] width 336 height 244
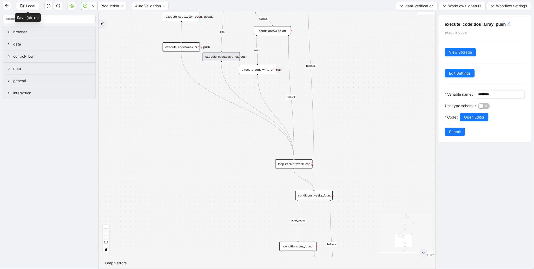
drag, startPoint x: 374, startPoint y: 82, endPoint x: 383, endPoint y: 219, distance: 137.4
click at [383, 234] on div "count includes_week fallback fallback week_found dos write fallback dos fallbac…" at bounding box center [267, 134] width 336 height 244
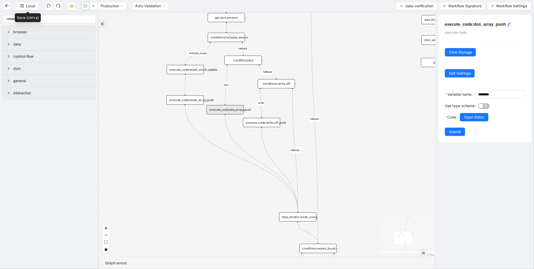
drag, startPoint x: 380, startPoint y: 143, endPoint x: 383, endPoint y: 234, distance: 90.7
click at [383, 234] on div "count includes_week fallback fallback week_found dos write fallback dos fallbac…" at bounding box center [267, 134] width 336 height 244
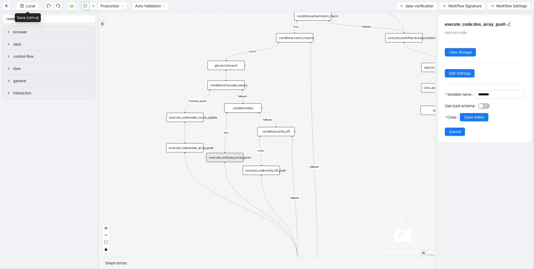
drag, startPoint x: 171, startPoint y: 217, endPoint x: 169, endPoint y: 190, distance: 27.6
click at [169, 190] on div "count includes_week fallback fallback week_found dos write fallback dos fallbac…" at bounding box center [267, 134] width 336 height 244
click at [191, 144] on div "execute_code:week_array_push" at bounding box center [184, 144] width 37 height 9
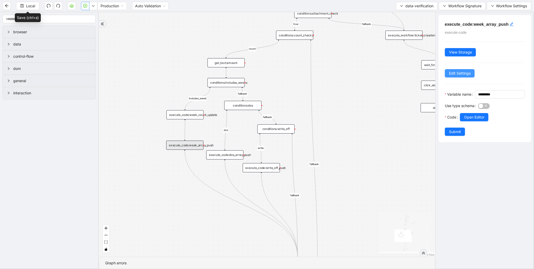
click at [453, 76] on span "Edit Settings" at bounding box center [460, 73] width 22 height 6
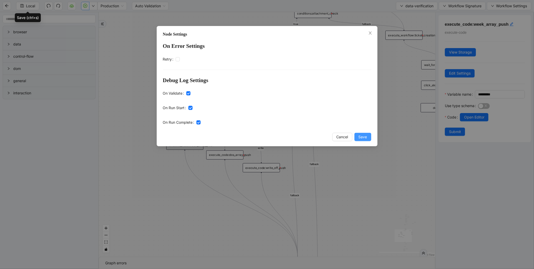
click at [365, 137] on span "Save" at bounding box center [362, 137] width 9 height 6
click at [362, 137] on div "Node Settings On Error Settings Retry Debug Log Settings On Validate On Run Sta…" at bounding box center [267, 134] width 534 height 269
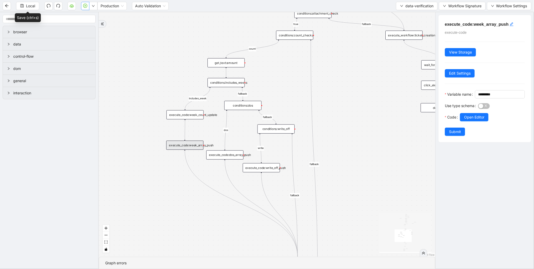
click at [85, 5] on icon "play-circle" at bounding box center [86, 6] width 2 height 2
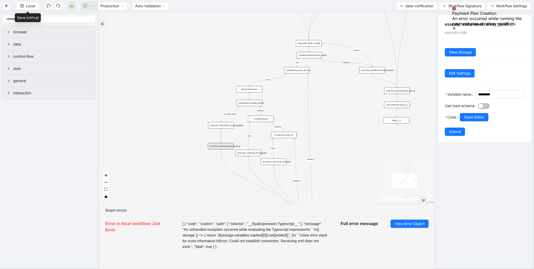
drag, startPoint x: 252, startPoint y: 38, endPoint x: 237, endPoint y: 138, distance: 101.1
click at [237, 137] on div "count includes_week fallback fallback week_found dos write fallback dos fallbac…" at bounding box center [267, 108] width 336 height 192
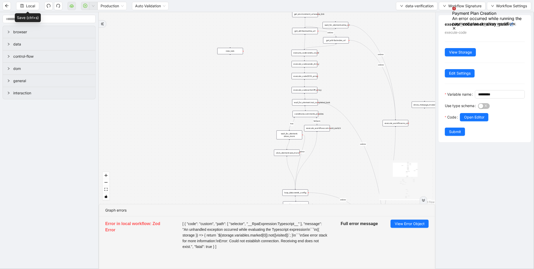
drag, startPoint x: 228, startPoint y: 95, endPoint x: 229, endPoint y: 167, distance: 72.2
click at [229, 166] on div "count includes_week fallback fallback week_found dos write fallback dos fallbac…" at bounding box center [267, 108] width 336 height 192
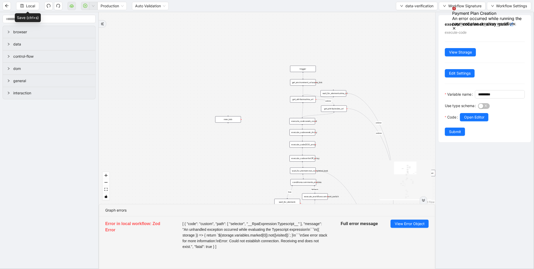
drag, startPoint x: 238, startPoint y: 94, endPoint x: 237, endPoint y: 157, distance: 63.4
click at [237, 157] on div "count includes_week fallback fallback week_found dos write fallback dos fallbac…" at bounding box center [267, 108] width 336 height 192
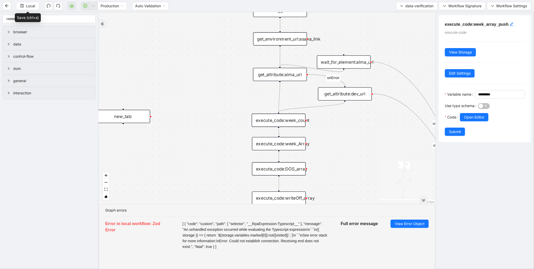
click at [290, 117] on div "execute_code:week_count" at bounding box center [279, 119] width 54 height 13
click at [295, 138] on div "execute_code:week_Array" at bounding box center [279, 143] width 54 height 13
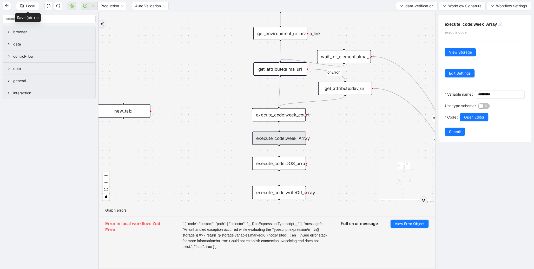
drag, startPoint x: 318, startPoint y: 157, endPoint x: 321, endPoint y: 88, distance: 69.1
click at [321, 89] on div "count includes_week fallback fallback week_found dos write fallback dos fallbac…" at bounding box center [267, 108] width 336 height 192
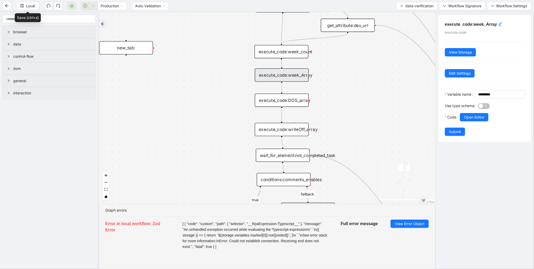
click at [286, 132] on div "execute_code:writeOff_array" at bounding box center [282, 129] width 54 height 13
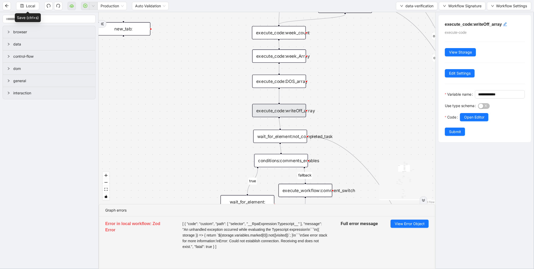
drag, startPoint x: 226, startPoint y: 143, endPoint x: 222, endPoint y: 78, distance: 65.3
click at [222, 78] on div "count includes_week fallback fallback week_found dos write fallback dos fallbac…" at bounding box center [267, 108] width 336 height 192
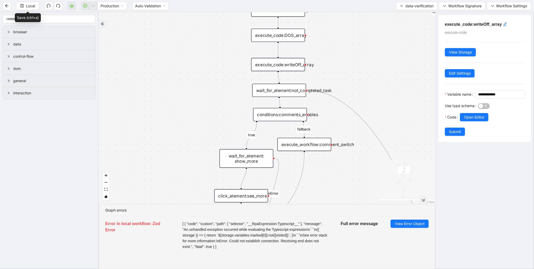
click at [278, 89] on div "wait_for_element:not_completed_task" at bounding box center [279, 90] width 54 height 13
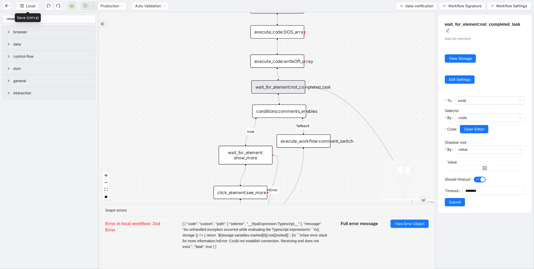
drag, startPoint x: 195, startPoint y: 132, endPoint x: 195, endPoint y: 84, distance: 47.3
click at [195, 86] on div "count includes_week fallback fallback week_found dos write fallback dos fallbac…" at bounding box center [267, 108] width 336 height 192
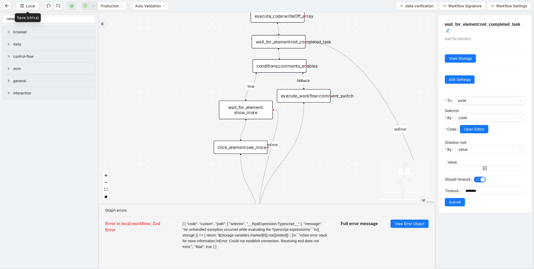
click at [276, 69] on div "conditions:comments_enables" at bounding box center [279, 65] width 54 height 13
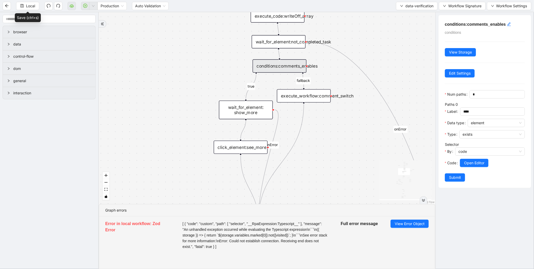
drag, startPoint x: 217, startPoint y: 102, endPoint x: 216, endPoint y: 43, distance: 59.2
click at [216, 43] on div "count includes_week fallback fallback week_found dos write fallback dos fallbac…" at bounding box center [267, 108] width 336 height 192
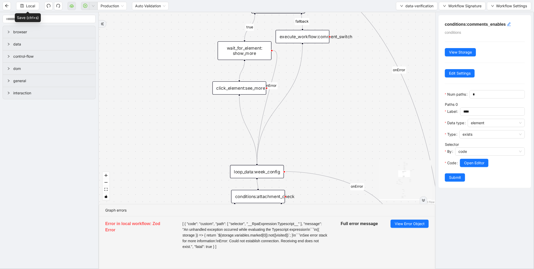
drag, startPoint x: 219, startPoint y: 110, endPoint x: 219, endPoint y: 69, distance: 41.3
click at [219, 69] on div "count includes_week fallback fallback week_found dos write fallback dos fallbac…" at bounding box center [267, 108] width 336 height 192
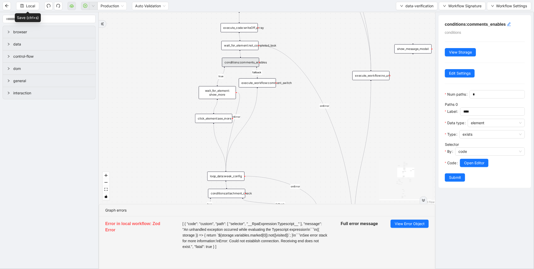
drag, startPoint x: 180, startPoint y: 100, endPoint x: 168, endPoint y: 145, distance: 46.6
click at [168, 145] on div "count includes_week fallback fallback week_found dos write fallback dos fallbac…" at bounding box center [267, 108] width 336 height 192
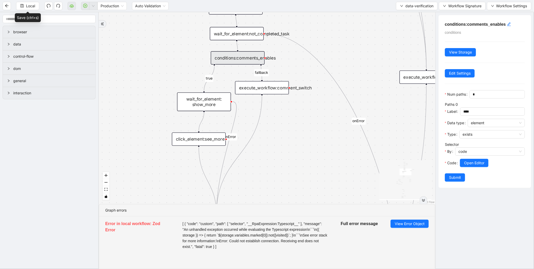
drag, startPoint x: 170, startPoint y: 87, endPoint x: 170, endPoint y: 34, distance: 53.0
click at [170, 34] on div "count includes_week fallback fallback week_found dos write fallback dos fallbac…" at bounding box center [267, 108] width 336 height 192
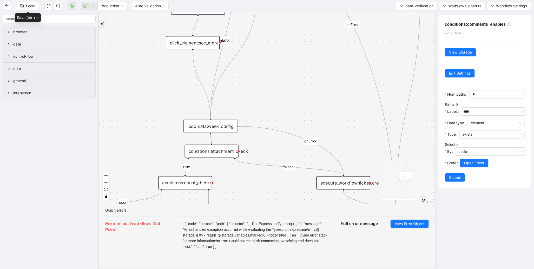
drag, startPoint x: 177, startPoint y: 117, endPoint x: 169, endPoint y: 83, distance: 34.8
click at [169, 83] on div "count includes_week fallback fallback week_found dos write fallback dos fallbac…" at bounding box center [267, 108] width 336 height 192
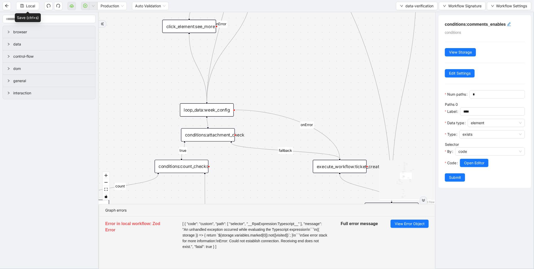
click at [191, 107] on div "loop_data:week_config" at bounding box center [207, 109] width 54 height 13
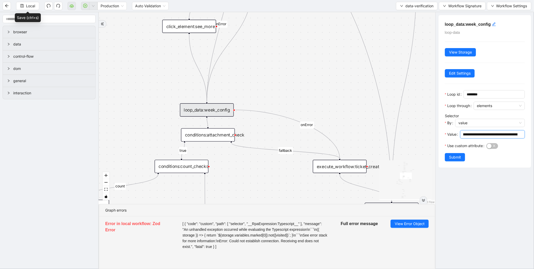
scroll to position [0, 364]
drag, startPoint x: 476, startPoint y: 136, endPoint x: 533, endPoint y: 136, distance: 57.1
click at [533, 136] on div "**********" at bounding box center [484, 140] width 99 height 257
click at [494, 136] on input "**********" at bounding box center [490, 134] width 54 height 6
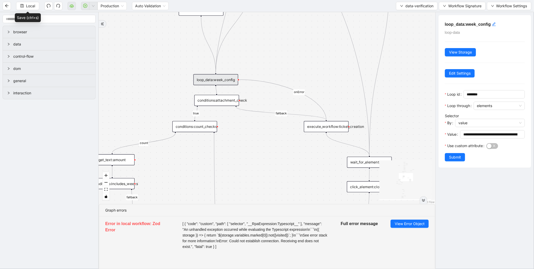
drag, startPoint x: 160, startPoint y: 132, endPoint x: 178, endPoint y: 85, distance: 50.2
click at [177, 87] on div "count includes_week fallback fallback week_found dos write fallback dos fallbac…" at bounding box center [267, 108] width 336 height 192
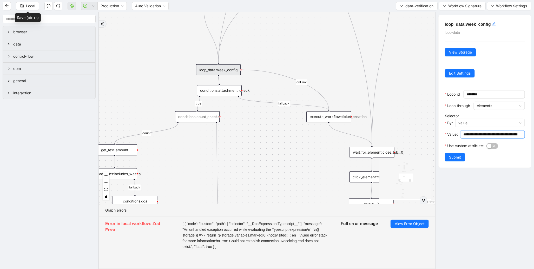
click at [464, 134] on span "**********" at bounding box center [492, 134] width 65 height 8
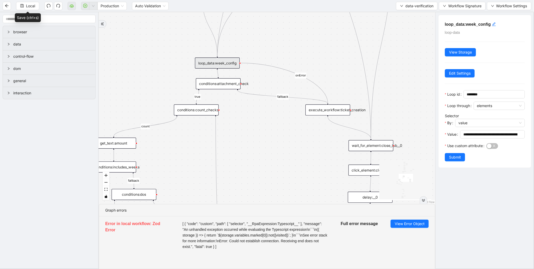
drag, startPoint x: 320, startPoint y: 131, endPoint x: 310, endPoint y: 110, distance: 23.6
click at [310, 110] on div "count includes_week fallback fallback week_found dos write fallback dos fallbac…" at bounding box center [267, 108] width 336 height 192
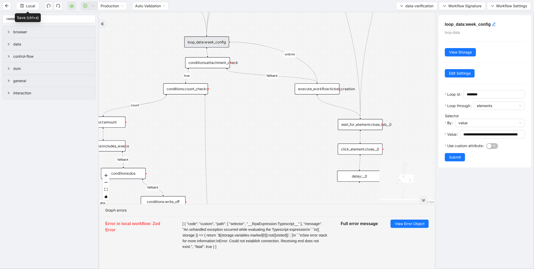
click at [320, 88] on div "execute_workflow:ticket_creation" at bounding box center [316, 88] width 45 height 11
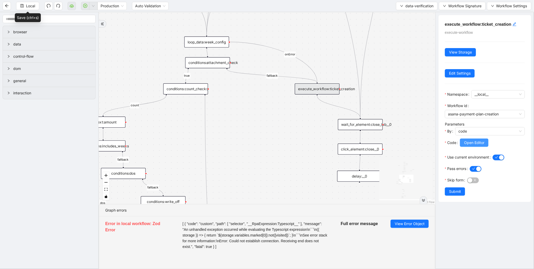
click at [483, 140] on span "Open Editor" at bounding box center [474, 143] width 20 height 6
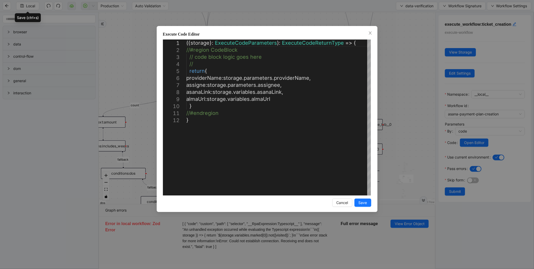
click at [414, 103] on div "**********" at bounding box center [267, 134] width 534 height 269
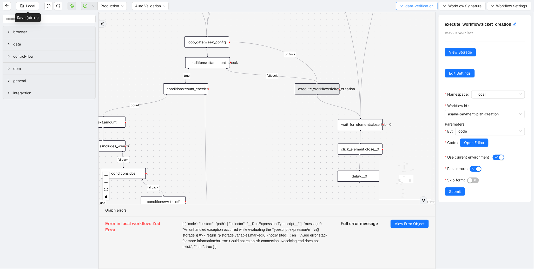
click at [413, 3] on span "data-verification" at bounding box center [419, 6] width 28 height 6
click at [411, 14] on span "Select" at bounding box center [415, 16] width 33 height 6
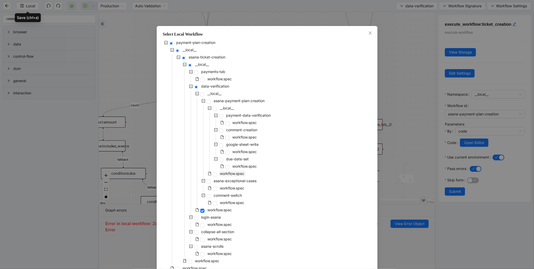
click at [224, 172] on span "workflow.spec" at bounding box center [232, 173] width 24 height 4
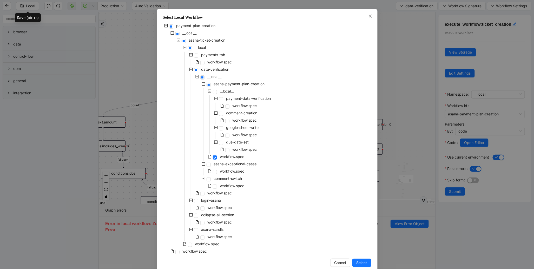
scroll to position [26, 0]
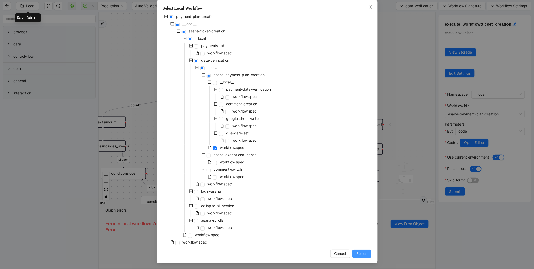
click at [356, 255] on span "Select" at bounding box center [361, 254] width 11 height 6
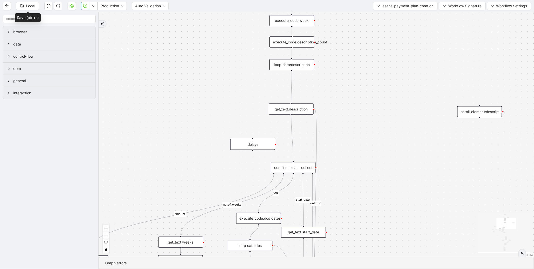
drag, startPoint x: 352, startPoint y: 55, endPoint x: 372, endPoint y: 185, distance: 131.0
click at [372, 185] on div "amount no_of_weeks start_date fallback true fallback dos true fallback fallback…" at bounding box center [316, 134] width 435 height 244
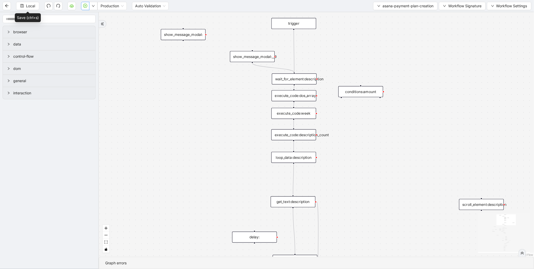
drag, startPoint x: 346, startPoint y: 106, endPoint x: 348, endPoint y: 193, distance: 86.7
click at [348, 193] on div "amount no_of_weeks start_date fallback true fallback dos true fallback fallback…" at bounding box center [316, 134] width 435 height 244
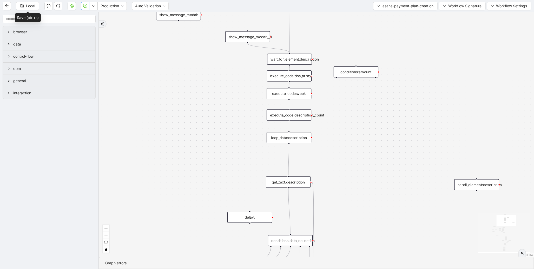
drag, startPoint x: 346, startPoint y: 194, endPoint x: 328, endPoint y: 115, distance: 81.2
click at [328, 116] on div "amount no_of_weeks start_date fallback true fallback dos true fallback fallback…" at bounding box center [316, 134] width 435 height 244
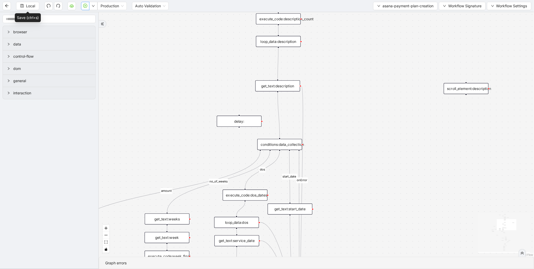
drag, startPoint x: 330, startPoint y: 151, endPoint x: 332, endPoint y: 113, distance: 37.4
click at [332, 117] on div "amount no_of_weeks start_date fallback true fallback dos true fallback fallback…" at bounding box center [316, 134] width 435 height 244
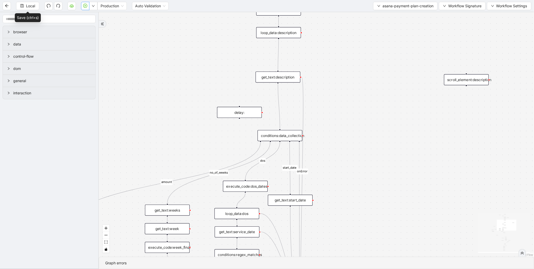
click at [284, 74] on div "get_text:description" at bounding box center [277, 76] width 45 height 11
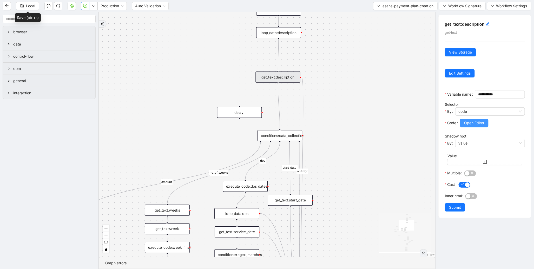
click at [473, 127] on button "Open Editor" at bounding box center [474, 123] width 29 height 8
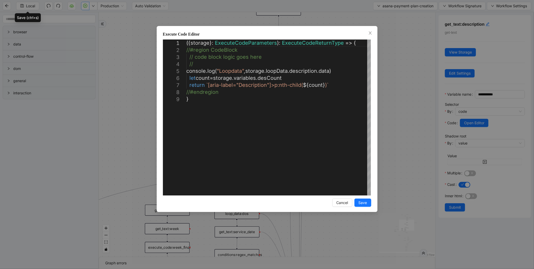
click at [410, 115] on div "**********" at bounding box center [267, 134] width 534 height 269
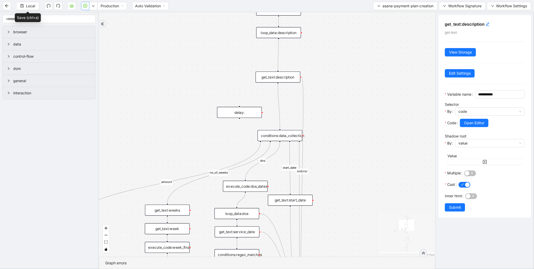
click at [278, 140] on div "conditions:data_collection" at bounding box center [279, 135] width 45 height 11
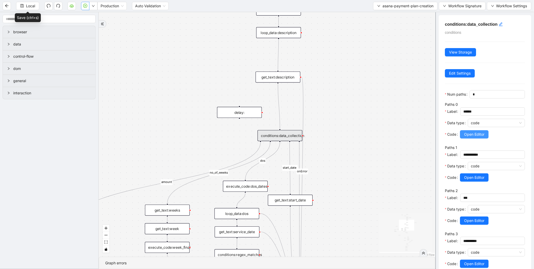
click at [474, 137] on span "Open Editor" at bounding box center [474, 134] width 20 height 6
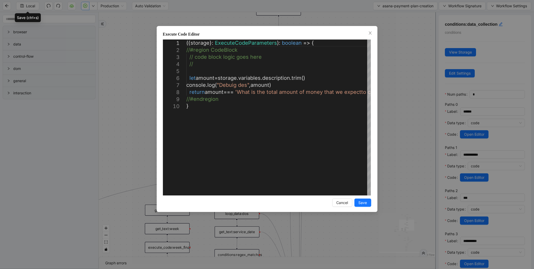
click at [468, 186] on div "**********" at bounding box center [267, 134] width 534 height 269
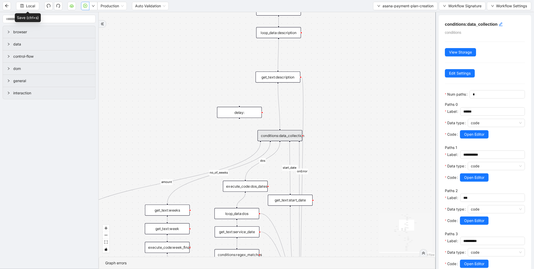
click at [468, 180] on span "Open Editor" at bounding box center [474, 177] width 20 height 6
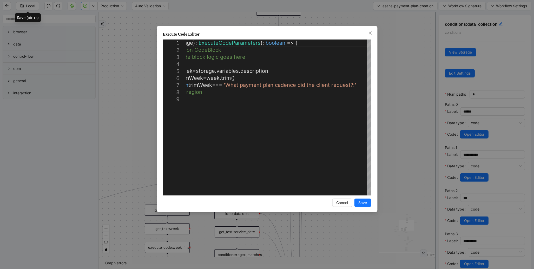
click at [483, 228] on div "**********" at bounding box center [267, 134] width 534 height 269
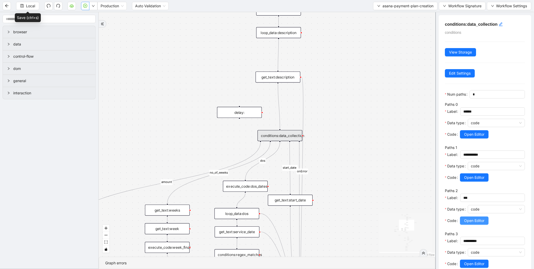
click at [482, 223] on span "Open Editor" at bounding box center [474, 221] width 20 height 6
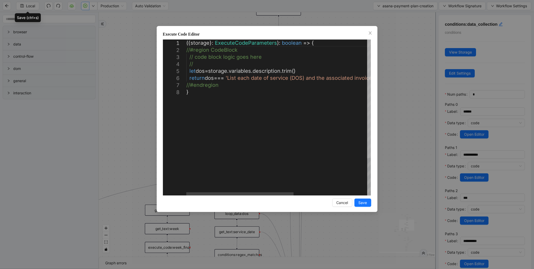
click at [370, 69] on div at bounding box center [369, 98] width 4 height 118
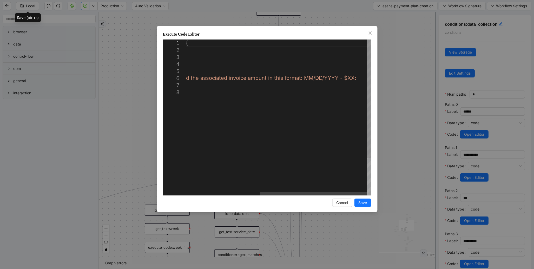
scroll to position [0, 3]
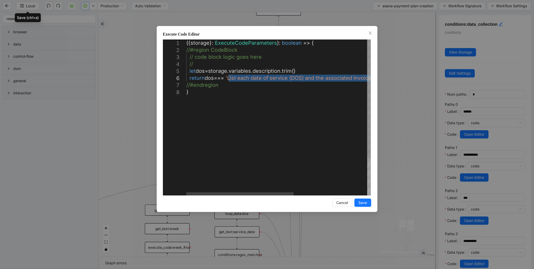
drag, startPoint x: 354, startPoint y: 79, endPoint x: 230, endPoint y: 76, distance: 124.4
click at [393, 79] on div "**********" at bounding box center [267, 134] width 534 height 269
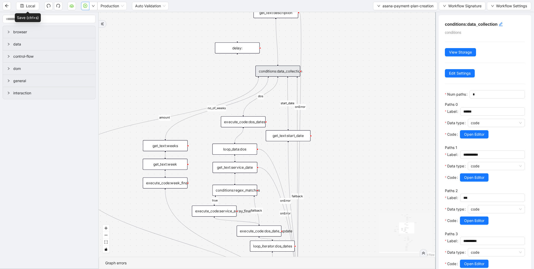
drag, startPoint x: 363, startPoint y: 127, endPoint x: 361, endPoint y: 69, distance: 59.0
click at [361, 69] on div "amount no_of_weeks start_date fallback true fallback dos true fallback fallback…" at bounding box center [267, 134] width 336 height 244
click at [248, 118] on div "execute_code:dos_dates" at bounding box center [243, 121] width 45 height 11
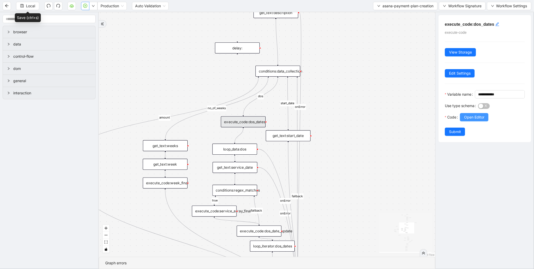
click at [482, 121] on button "Open Editor" at bounding box center [474, 117] width 29 height 8
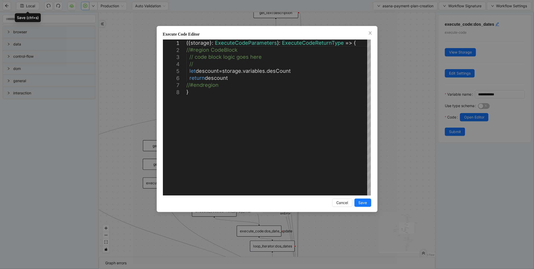
click at [403, 56] on div "**********" at bounding box center [267, 134] width 534 height 269
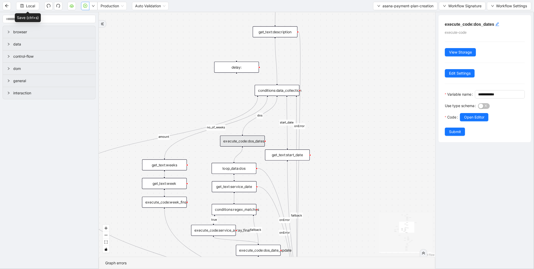
drag, startPoint x: 399, startPoint y: 59, endPoint x: 396, endPoint y: 138, distance: 79.0
click at [396, 138] on div "amount no_of_weeks start_date fallback true fallback dos true fallback fallback…" at bounding box center [267, 134] width 336 height 244
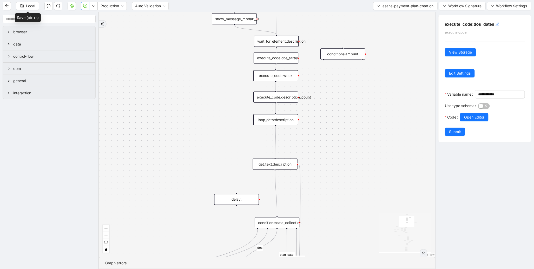
drag, startPoint x: 358, startPoint y: 73, endPoint x: 362, endPoint y: 152, distance: 79.5
click at [362, 152] on div "amount no_of_weeks start_date fallback true fallback dos true fallback fallback…" at bounding box center [267, 134] width 336 height 244
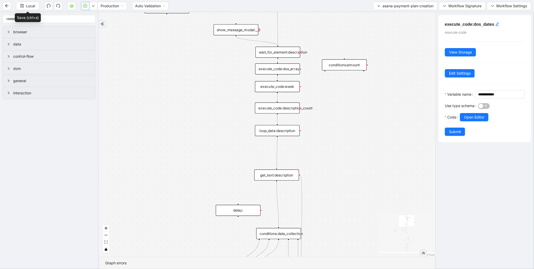
click at [271, 68] on div "execute_code:dos_array" at bounding box center [277, 68] width 45 height 11
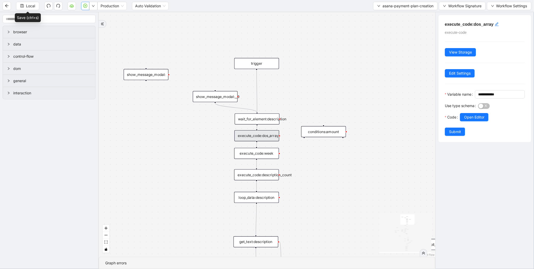
drag, startPoint x: 227, startPoint y: 72, endPoint x: 205, endPoint y: 141, distance: 73.1
click at [205, 141] on div "amount no_of_weeks start_date fallback true fallback dos true fallback fallback…" at bounding box center [267, 134] width 336 height 244
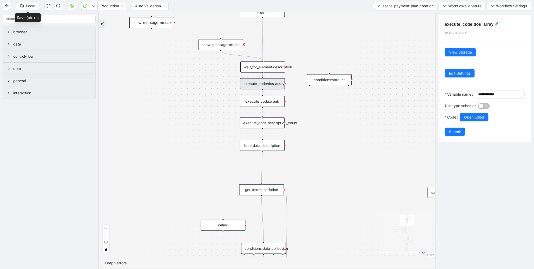
drag, startPoint x: 204, startPoint y: 154, endPoint x: 211, endPoint y: 93, distance: 61.1
click at [211, 93] on div "amount no_of_weeks start_date fallback true fallback dos true fallback fallback…" at bounding box center [267, 134] width 336 height 244
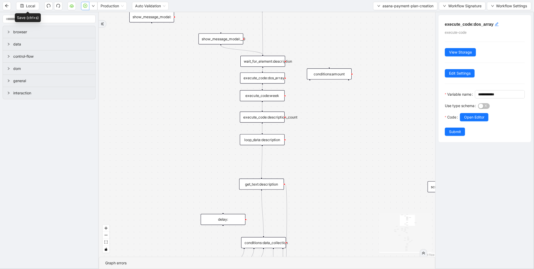
click at [263, 117] on div "execute_code:description_count" at bounding box center [262, 116] width 45 height 11
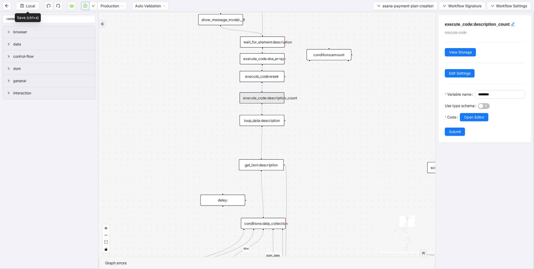
drag, startPoint x: 212, startPoint y: 127, endPoint x: 211, endPoint y: 75, distance: 51.9
click at [211, 75] on div "amount no_of_weeks start_date fallback true fallback dos true fallback fallback…" at bounding box center [267, 134] width 336 height 244
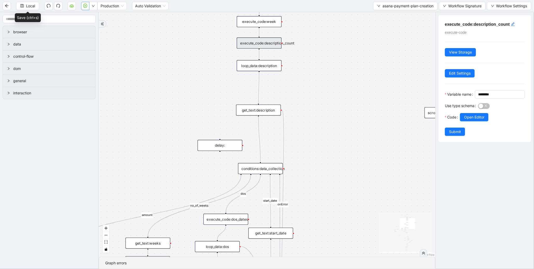
drag, startPoint x: 205, startPoint y: 106, endPoint x: 203, endPoint y: 84, distance: 23.0
click at [203, 84] on div "amount no_of_weeks start_date fallback true fallback dos true fallback fallback…" at bounding box center [267, 134] width 336 height 244
drag, startPoint x: 139, startPoint y: 115, endPoint x: 140, endPoint y: 48, distance: 67.8
click at [140, 48] on div "amount no_of_weeks start_date fallback true fallback dos true fallback fallback…" at bounding box center [267, 134] width 336 height 244
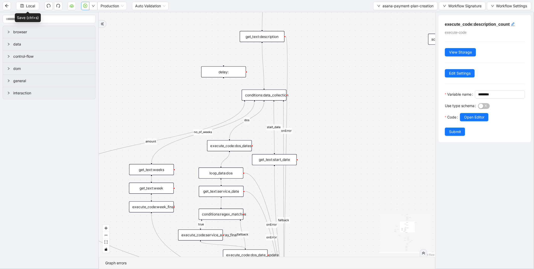
drag, startPoint x: 139, startPoint y: 100, endPoint x: 152, endPoint y: 36, distance: 65.0
click at [152, 38] on div "amount no_of_weeks start_date fallback true fallback dos true fallback fallback…" at bounding box center [267, 134] width 336 height 244
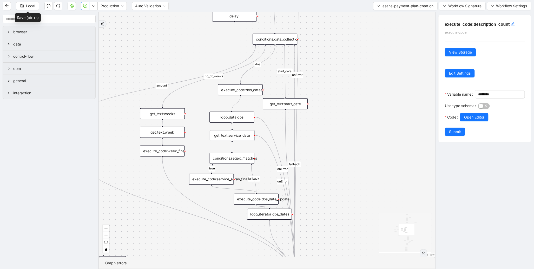
click at [232, 118] on div "loop_data:dos" at bounding box center [231, 117] width 45 height 11
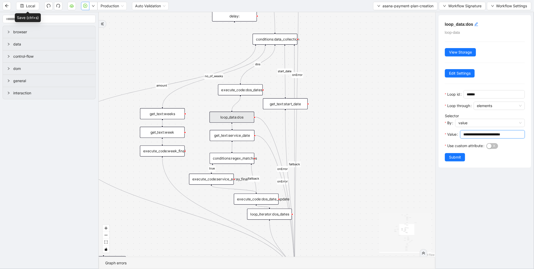
drag, startPoint x: 509, startPoint y: 133, endPoint x: 428, endPoint y: 128, distance: 80.7
click at [428, 128] on section "browser data control-flow dom general interaction amount no_of_weeks start_date…" at bounding box center [267, 140] width 534 height 257
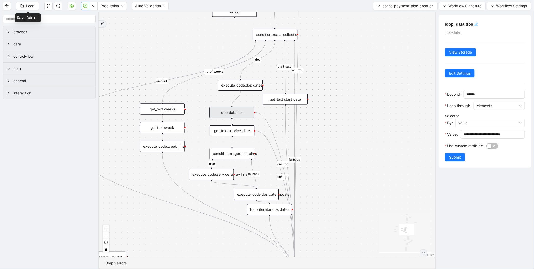
drag, startPoint x: 205, startPoint y: 120, endPoint x: 201, endPoint y: 90, distance: 29.8
click at [201, 90] on div "amount no_of_weeks start_date fallback true fallback dos true fallback fallback…" at bounding box center [267, 134] width 336 height 244
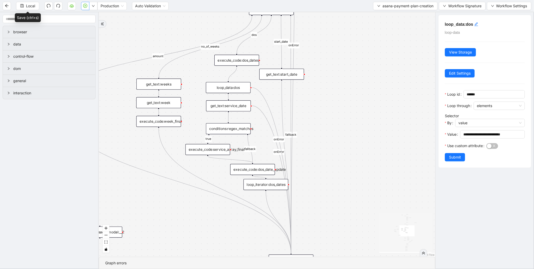
click at [219, 103] on div "get_text:service_date" at bounding box center [228, 105] width 45 height 11
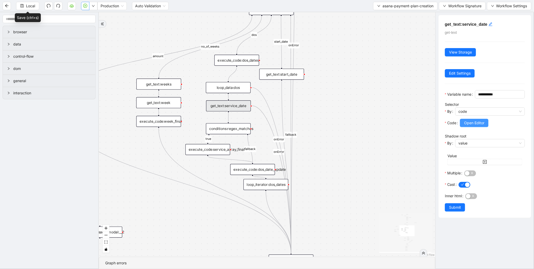
click at [479, 126] on span "Open Editor" at bounding box center [474, 123] width 20 height 6
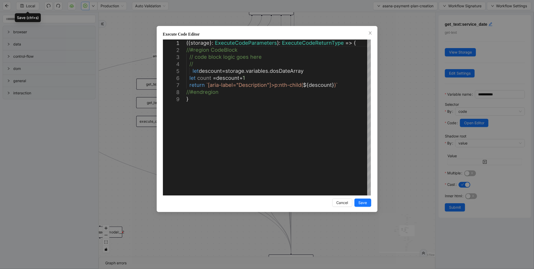
click at [400, 120] on div "**********" at bounding box center [267, 134] width 534 height 269
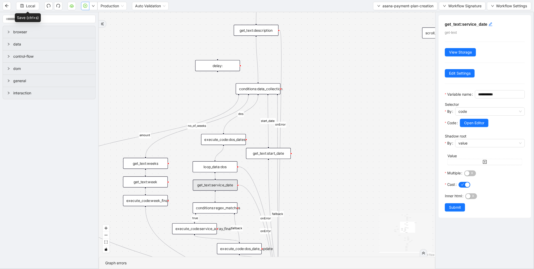
drag, startPoint x: 372, startPoint y: 85, endPoint x: 353, endPoint y: 223, distance: 139.7
click at [354, 220] on div "amount no_of_weeks start_date fallback true fallback dos true fallback fallback…" at bounding box center [267, 134] width 336 height 244
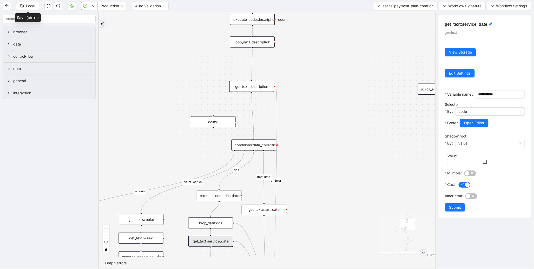
drag, startPoint x: 320, startPoint y: 179, endPoint x: 318, endPoint y: 202, distance: 22.6
click at [318, 201] on div "amount no_of_weeks start_date fallback true fallback dos true fallback fallback…" at bounding box center [267, 134] width 336 height 244
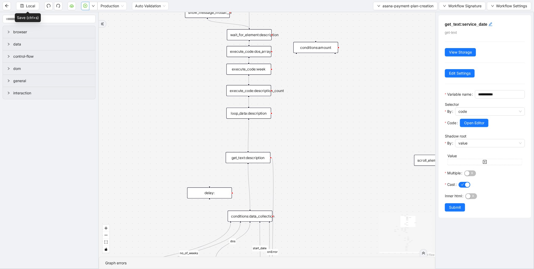
click at [252, 153] on div "get_text:description" at bounding box center [248, 157] width 45 height 11
click at [469, 126] on span "Open Editor" at bounding box center [474, 123] width 20 height 6
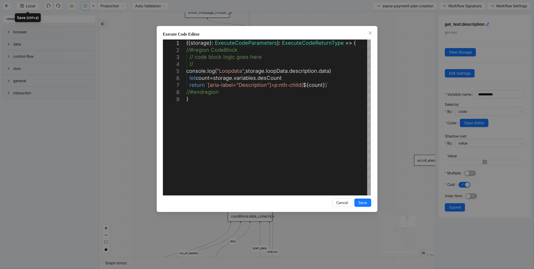
click at [408, 111] on div "**********" at bounding box center [267, 134] width 534 height 269
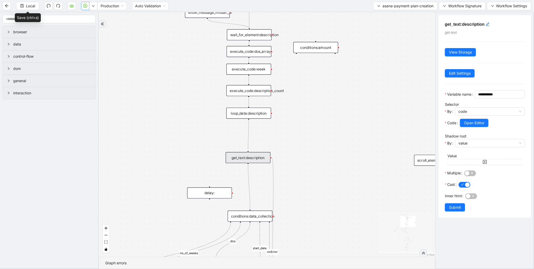
drag, startPoint x: 315, startPoint y: 116, endPoint x: 317, endPoint y: 150, distance: 34.6
click at [317, 150] on div "amount no_of_weeks start_date fallback true fallback dos true fallback fallback…" at bounding box center [267, 134] width 336 height 244
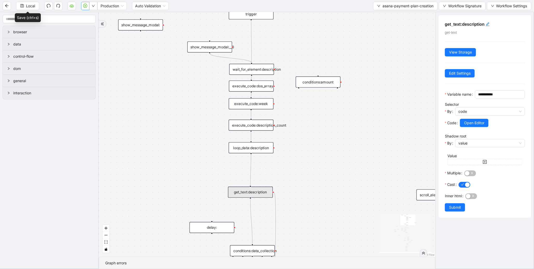
click at [262, 126] on div "execute_code:description_count" at bounding box center [250, 124] width 45 height 11
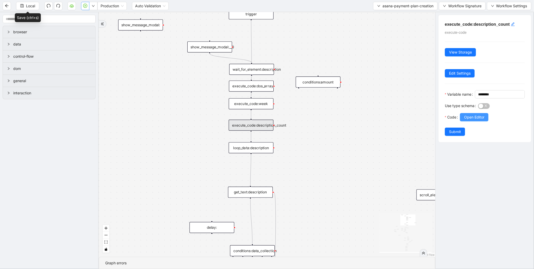
click at [470, 121] on button "Open Editor" at bounding box center [474, 117] width 29 height 8
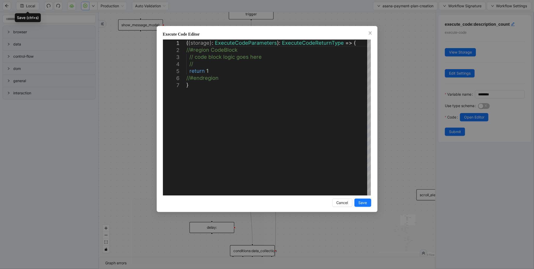
click at [404, 130] on div "**********" at bounding box center [267, 134] width 534 height 269
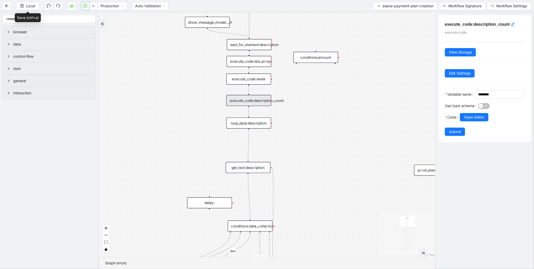
drag, startPoint x: 401, startPoint y: 166, endPoint x: 389, endPoint y: 118, distance: 49.2
click at [397, 99] on div "amount no_of_weeks start_date fallback true fallback dos true fallback fallback…" at bounding box center [267, 134] width 336 height 244
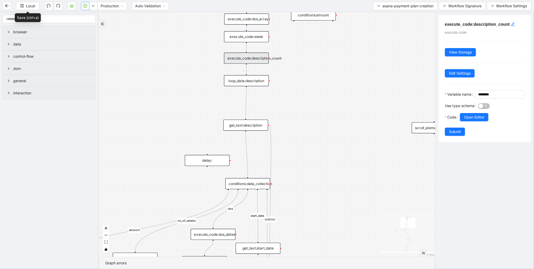
drag, startPoint x: 367, startPoint y: 166, endPoint x: 361, endPoint y: 96, distance: 69.6
click at [361, 96] on div "amount no_of_weeks start_date fallback true fallback dos true fallback fallback…" at bounding box center [267, 134] width 336 height 244
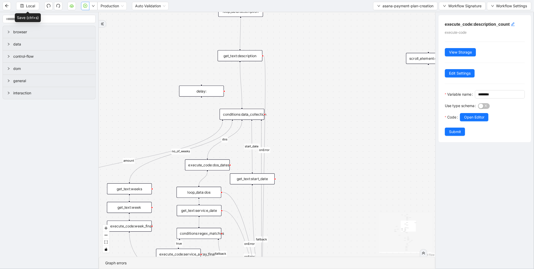
drag, startPoint x: 359, startPoint y: 158, endPoint x: 365, endPoint y: 79, distance: 78.9
click at [365, 79] on div "amount no_of_weeks start_date fallback true fallback dos true fallback fallback…" at bounding box center [267, 134] width 336 height 244
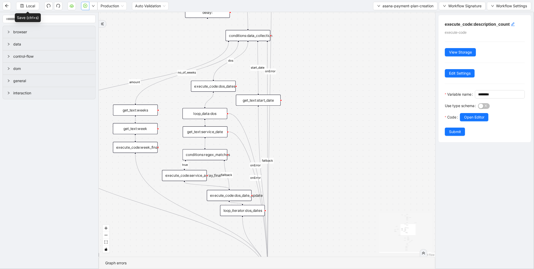
click at [214, 130] on div "get_text:service_date" at bounding box center [205, 131] width 45 height 11
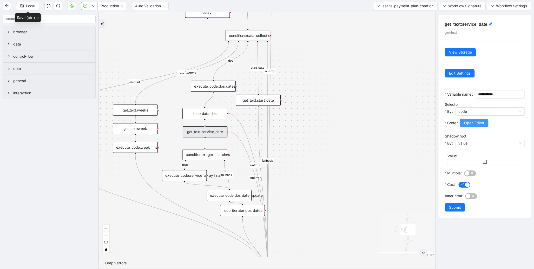
click at [482, 126] on span "Open Editor" at bounding box center [474, 123] width 20 height 6
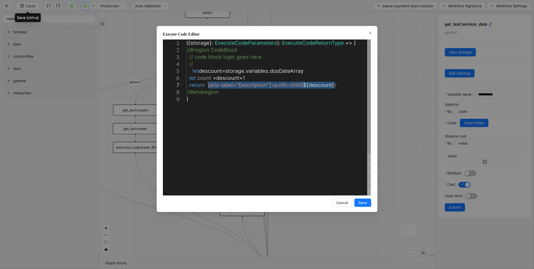
drag, startPoint x: 207, startPoint y: 84, endPoint x: 334, endPoint y: 82, distance: 127.0
click at [387, 43] on div "**********" at bounding box center [267, 134] width 534 height 269
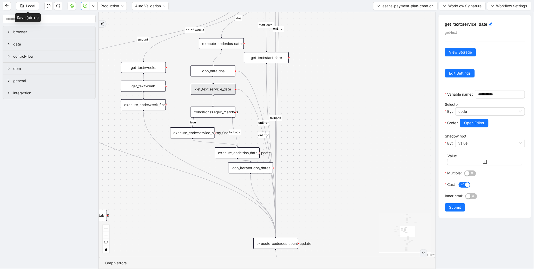
drag, startPoint x: 365, startPoint y: 97, endPoint x: 376, endPoint y: 45, distance: 52.4
click at [375, 51] on div "amount no_of_weeks start_date fallback true fallback dos true fallback fallback…" at bounding box center [267, 134] width 336 height 244
click at [225, 110] on div "conditions:regex_matches" at bounding box center [214, 108] width 45 height 11
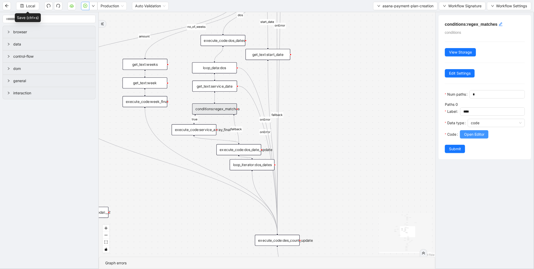
click at [468, 137] on span "Open Editor" at bounding box center [474, 134] width 20 height 6
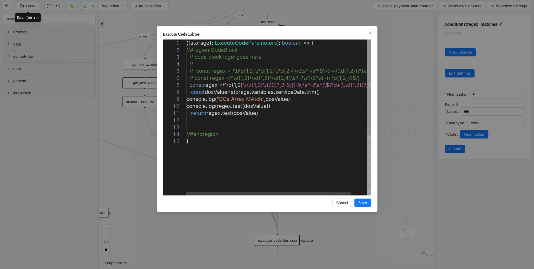
scroll to position [0, 0]
click at [237, 99] on div "({ storage }: ExecuteCodeParameters ): boolean => { //#region CodeBlock // code…" at bounding box center [287, 166] width 203 height 254
click at [264, 99] on div "({ storage }: ExecuteCodeParameters ): boolean => { //#region CodeBlock // code…" at bounding box center [287, 166] width 203 height 254
drag, startPoint x: 264, startPoint y: 99, endPoint x: 223, endPoint y: 99, distance: 40.8
type textarea "**********"
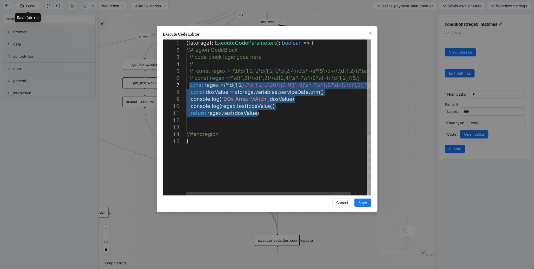
drag, startPoint x: 260, startPoint y: 114, endPoint x: 189, endPoint y: 86, distance: 76.5
click at [386, 71] on div "Execute Code Editor 1 2 3 4 5 6 7 8 9 10 11 12 13 14 15 ({ storage }: ExecuteCo…" at bounding box center [267, 134] width 534 height 269
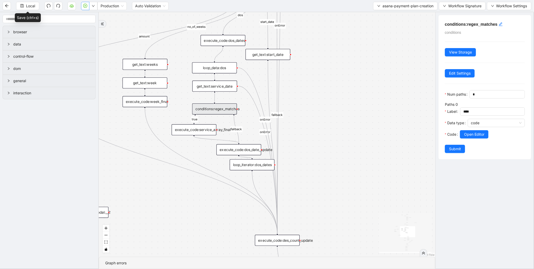
click at [84, 7] on icon "play-circle" at bounding box center [85, 6] width 4 height 4
